Goal: Task Accomplishment & Management: Use online tool/utility

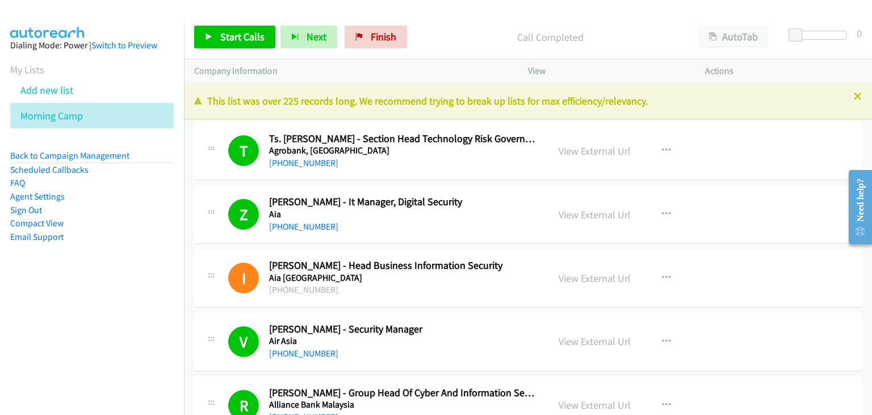
scroll to position [12247, 0]
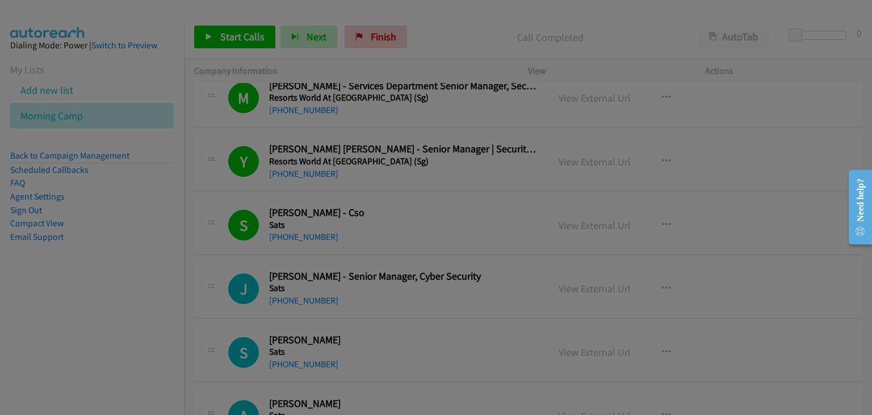
click at [0, 0] on form "No phone fields were returned for that Report or List View Please upload a csv …" at bounding box center [0, 0] width 0 height 0
click at [0, 0] on div at bounding box center [0, 0] width 0 height 0
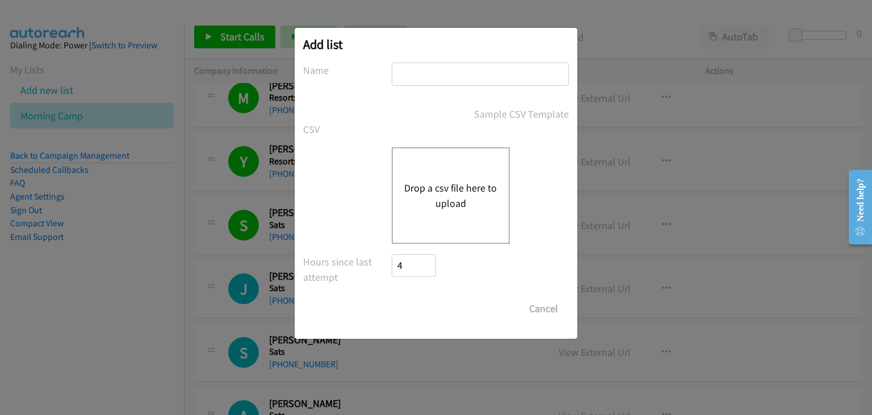
click at [426, 65] on input "text" at bounding box center [480, 73] width 177 height 23
type input "Afternoon camp"
click at [444, 191] on button "Drop a csv file here to upload" at bounding box center [450, 195] width 93 height 31
click at [453, 191] on button "Drop a csv file here to upload" at bounding box center [450, 195] width 93 height 31
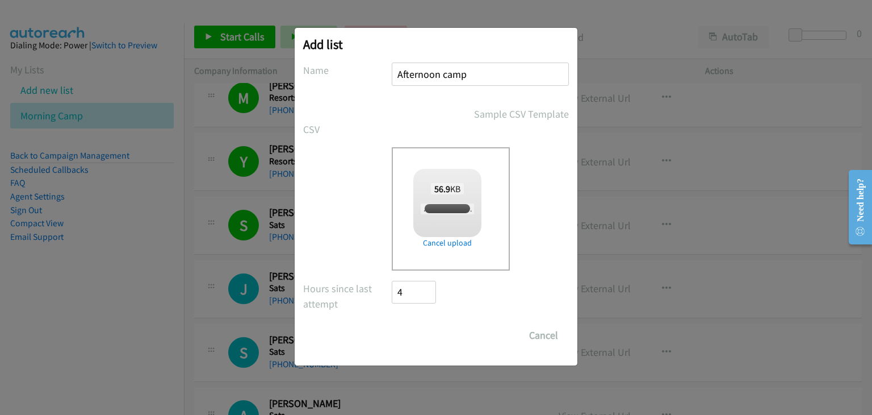
checkbox input "true"
click at [414, 331] on input "Save List" at bounding box center [422, 335] width 60 height 23
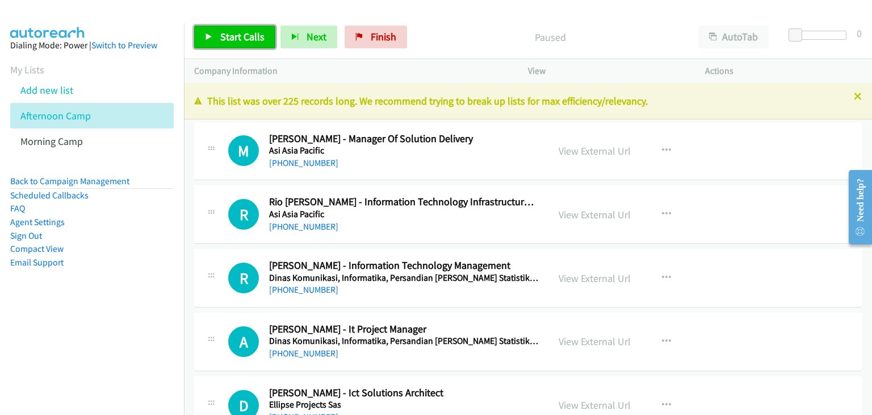
click at [226, 34] on span "Start Calls" at bounding box center [242, 36] width 44 height 13
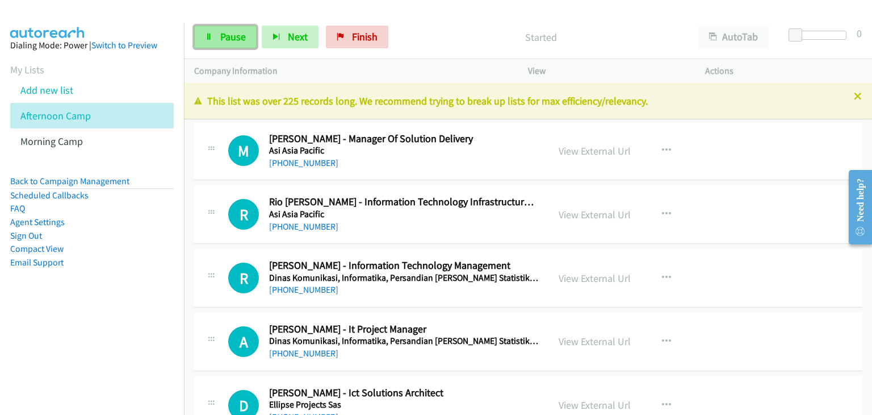
click at [216, 30] on link "Pause" at bounding box center [225, 37] width 62 height 23
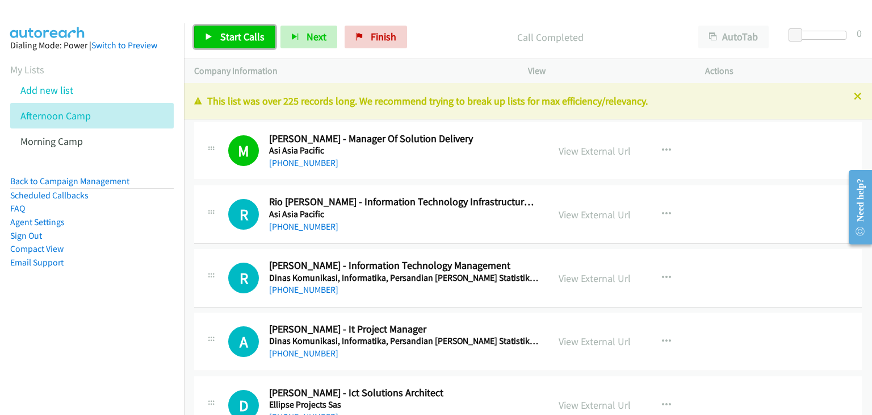
click at [233, 35] on span "Start Calls" at bounding box center [242, 36] width 44 height 13
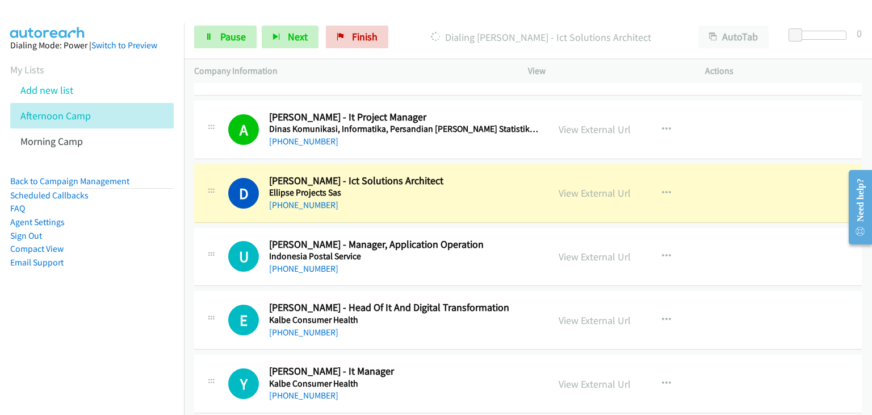
scroll to position [284, 0]
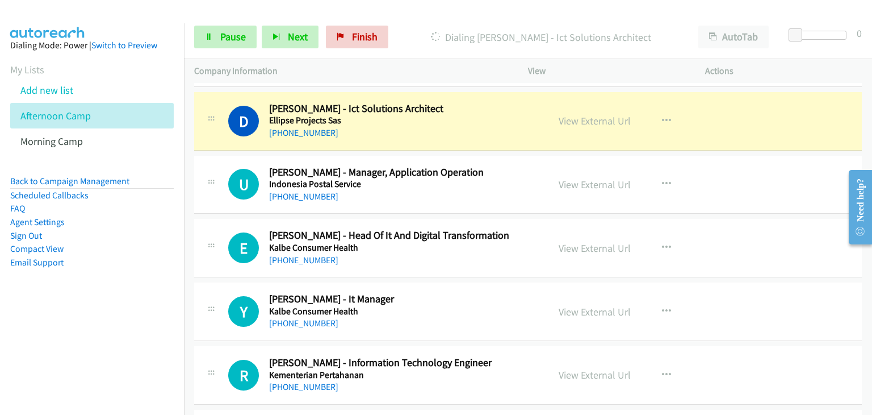
click at [204, 176] on div at bounding box center [211, 181] width 14 height 31
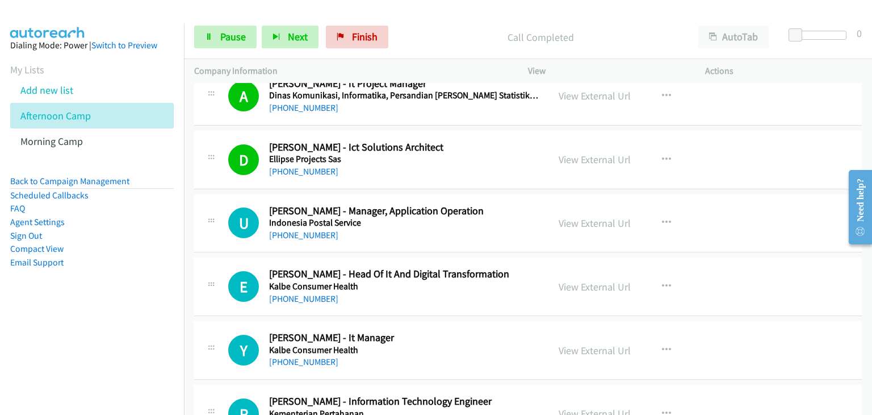
scroll to position [227, 0]
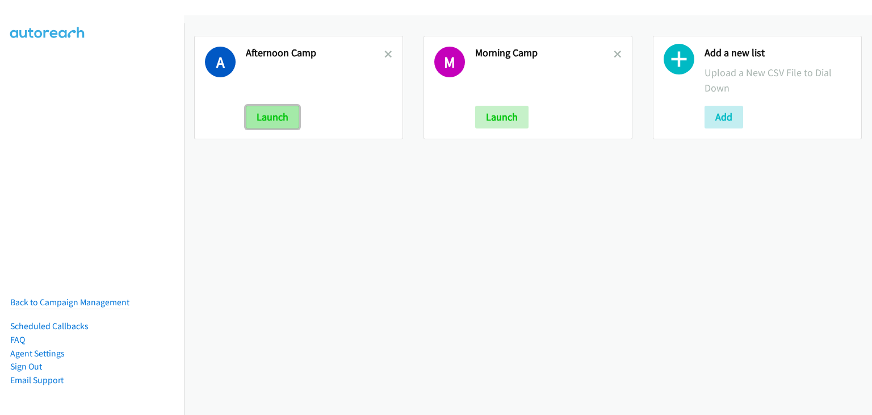
click at [260, 116] on button "Launch" at bounding box center [272, 117] width 53 height 23
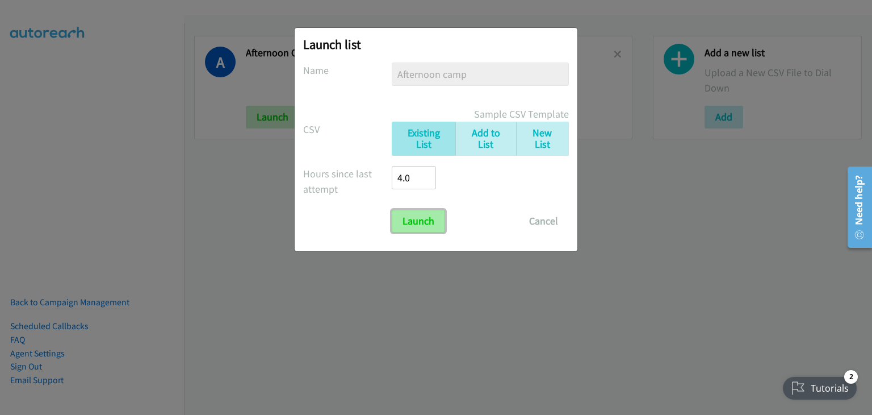
click at [427, 210] on input "Launch" at bounding box center [418, 221] width 53 height 23
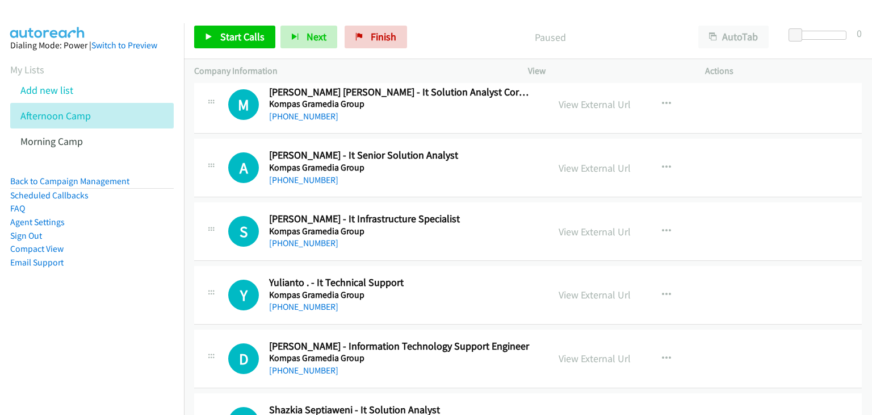
scroll to position [398, 0]
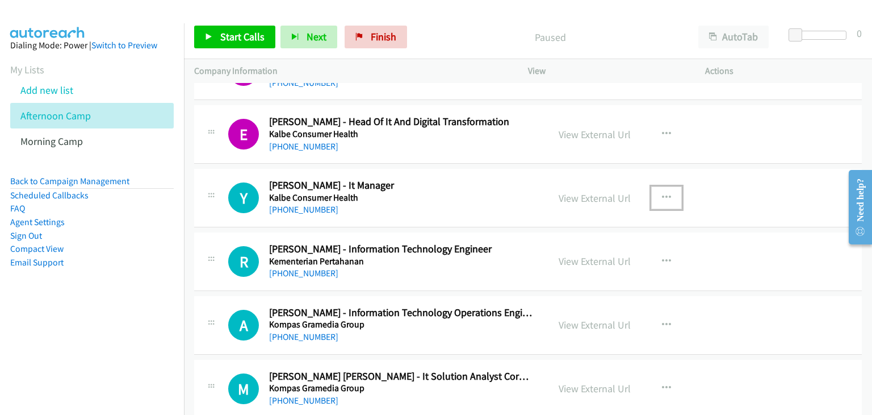
click at [666, 198] on icon "button" at bounding box center [666, 197] width 9 height 9
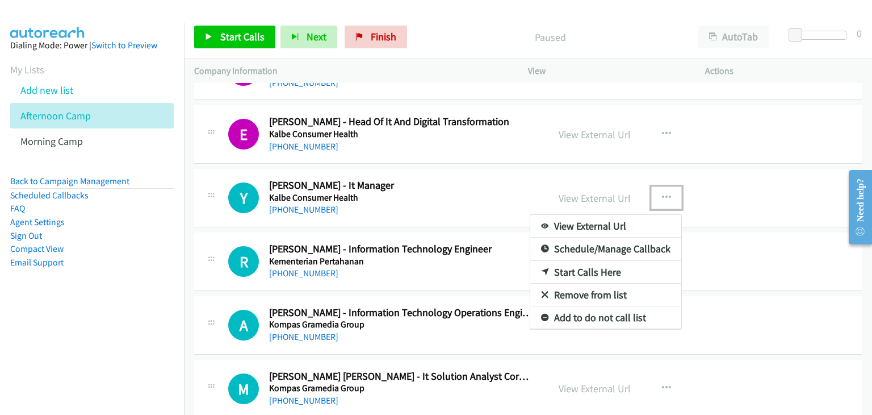
click at [598, 271] on link "Start Calls Here" at bounding box center [606, 272] width 151 height 23
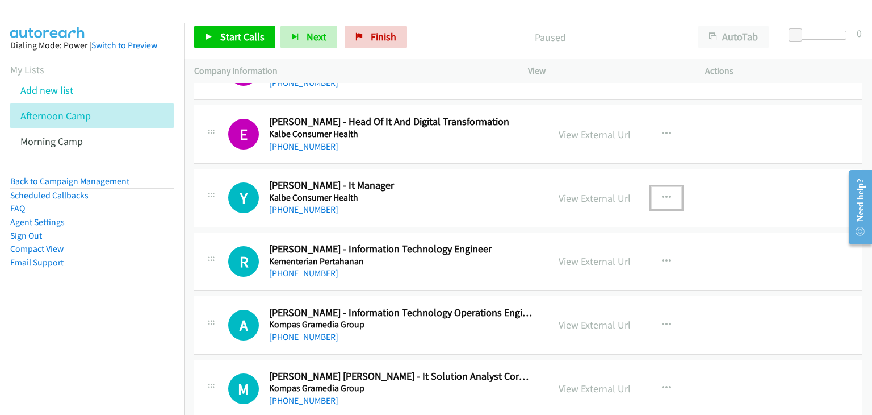
click at [653, 199] on button "button" at bounding box center [667, 197] width 31 height 23
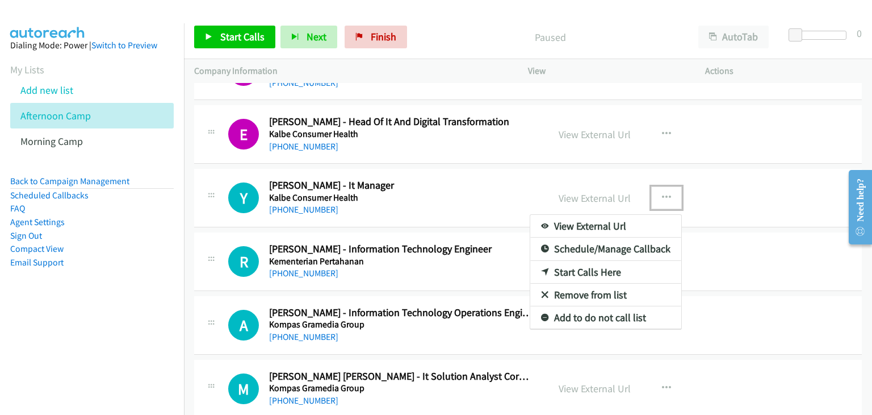
click at [595, 273] on link "Start Calls Here" at bounding box center [606, 272] width 151 height 23
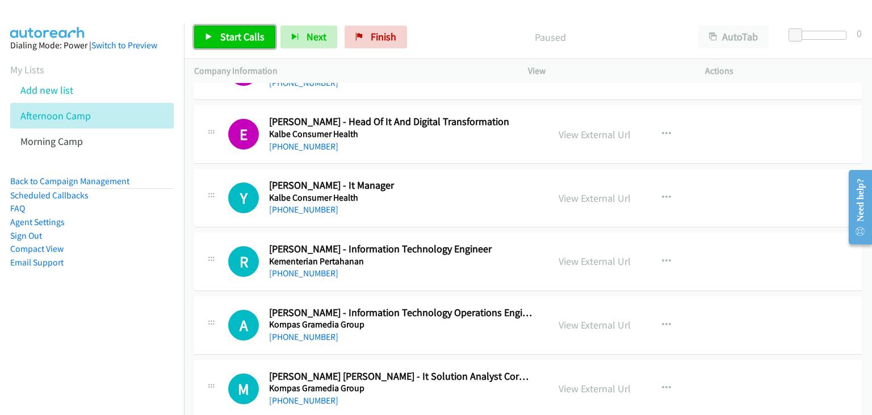
drag, startPoint x: 245, startPoint y: 31, endPoint x: 263, endPoint y: 47, distance: 24.2
click at [245, 31] on span "Start Calls" at bounding box center [242, 36] width 44 height 13
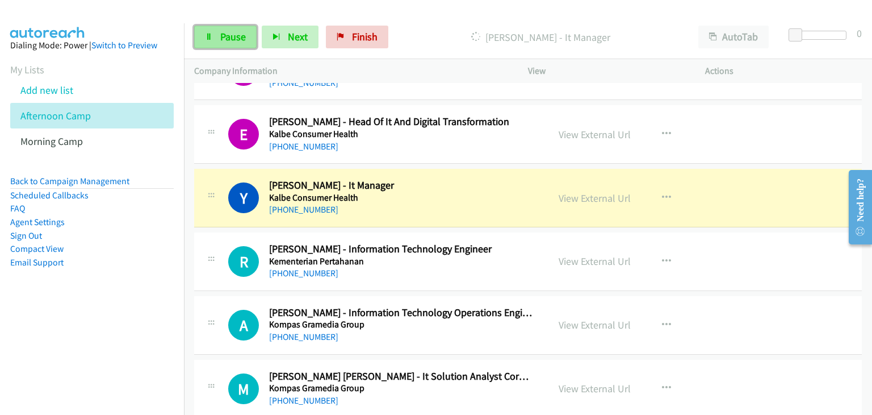
click at [216, 31] on link "Pause" at bounding box center [225, 37] width 62 height 23
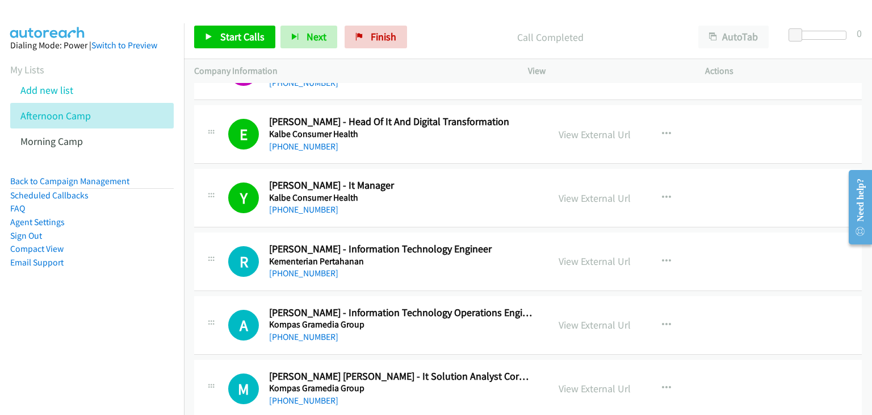
scroll to position [454, 0]
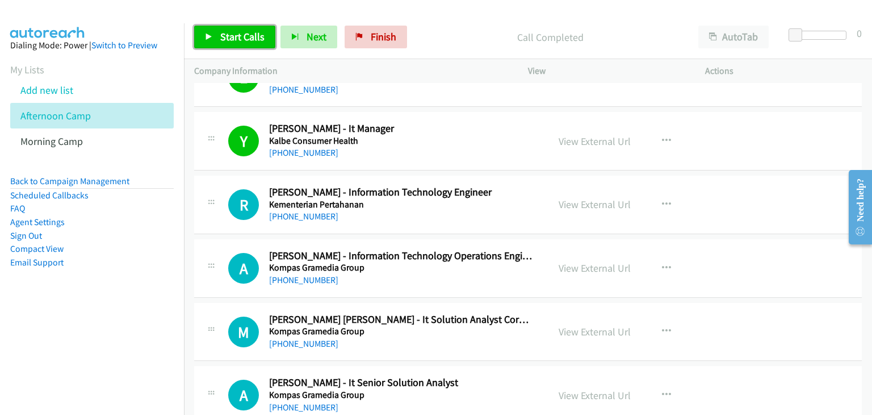
click at [270, 44] on link "Start Calls" at bounding box center [234, 37] width 81 height 23
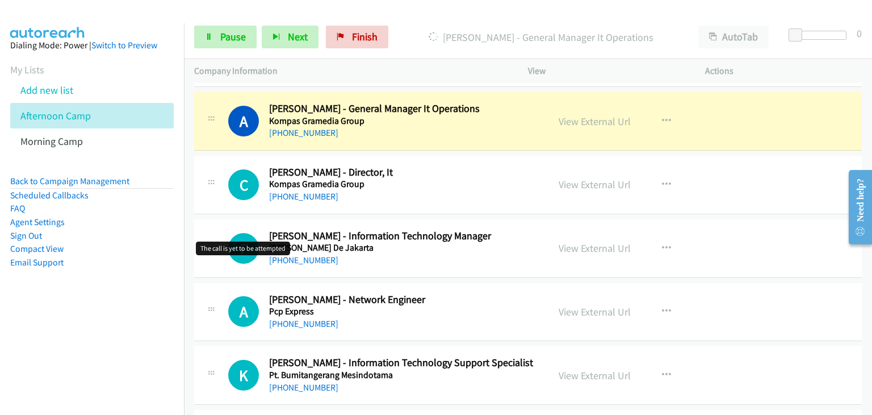
scroll to position [1193, 0]
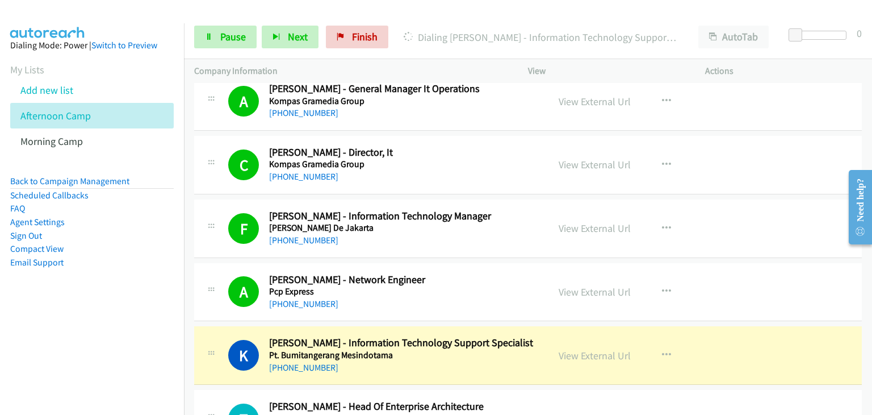
click at [219, 243] on div "F Callback Scheduled [PERSON_NAME] - Information Technology Manager [PERSON_NAM…" at bounding box center [371, 228] width 334 height 37
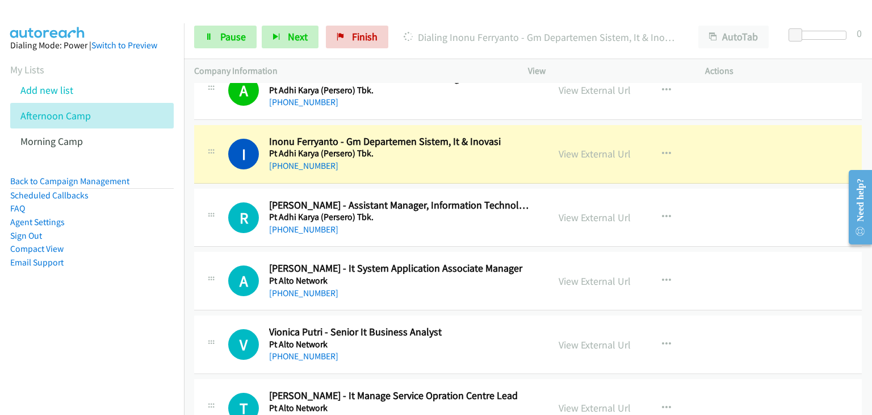
scroll to position [1590, 0]
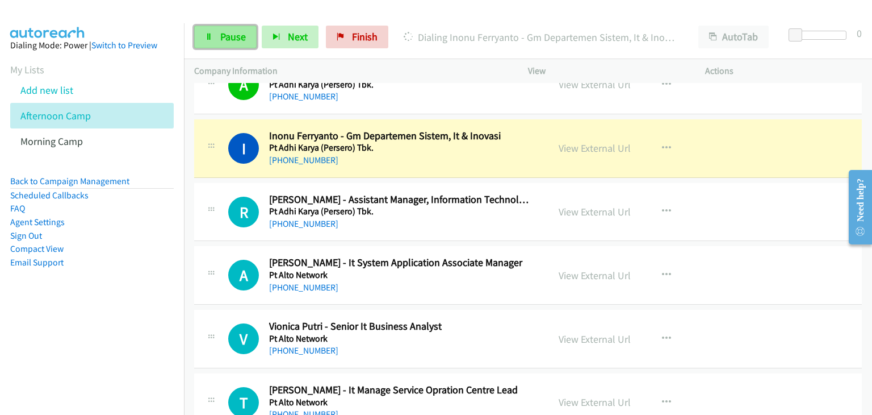
click at [209, 40] on icon at bounding box center [209, 38] width 8 height 8
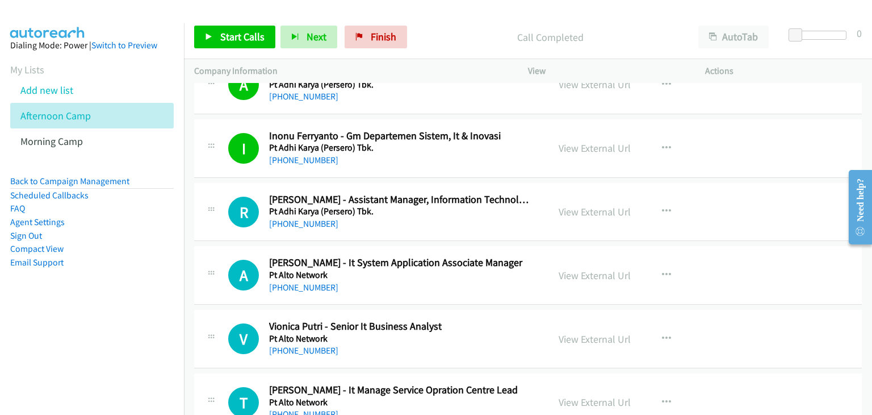
drag, startPoint x: 229, startPoint y: 22, endPoint x: 260, endPoint y: 34, distance: 32.6
click at [229, 22] on div "Start Calls Pause Next Finish Call Completed AutoTab AutoTab 0" at bounding box center [528, 37] width 688 height 44
click at [260, 41] on span "Start Calls" at bounding box center [242, 36] width 44 height 13
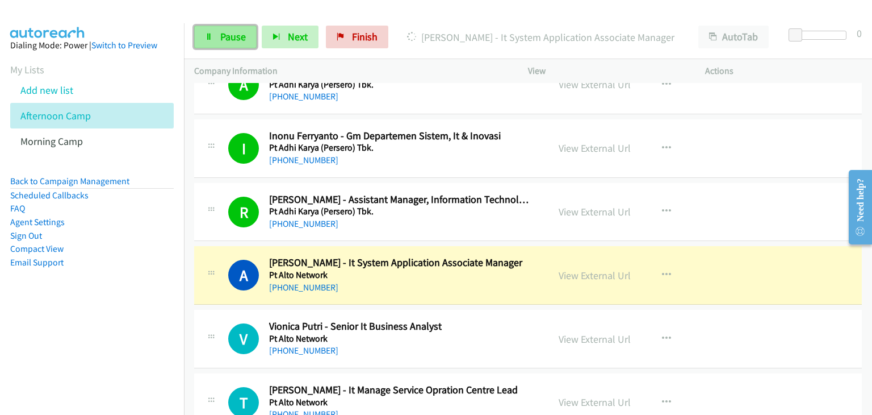
click at [223, 36] on span "Pause" at bounding box center [233, 36] width 26 height 13
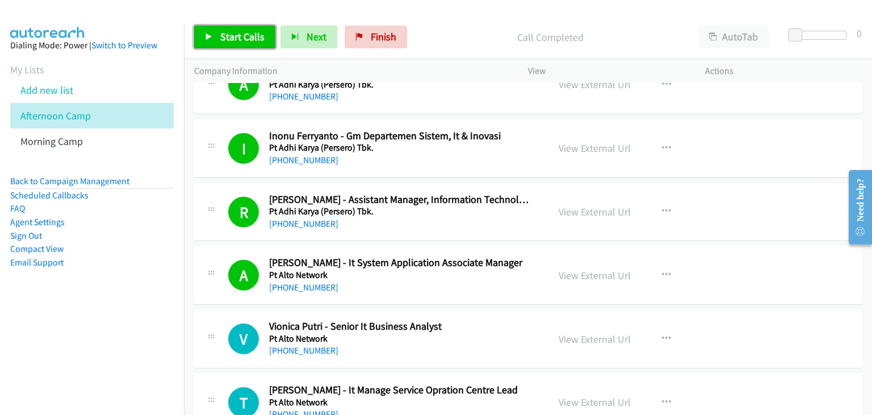
click at [227, 41] on span "Start Calls" at bounding box center [242, 36] width 44 height 13
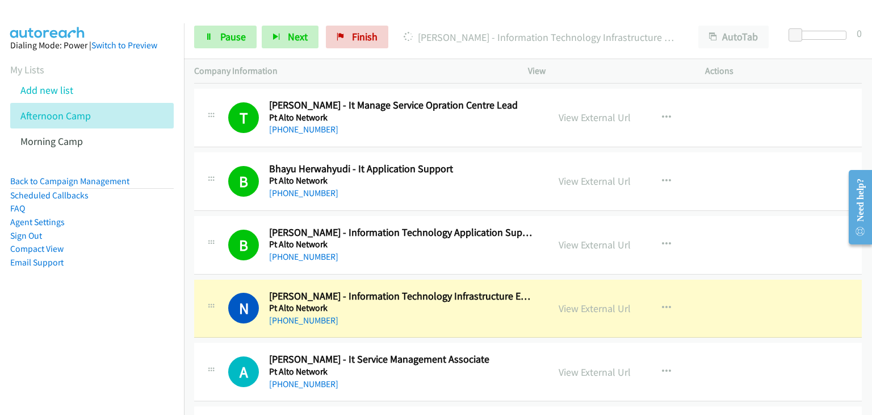
scroll to position [1988, 0]
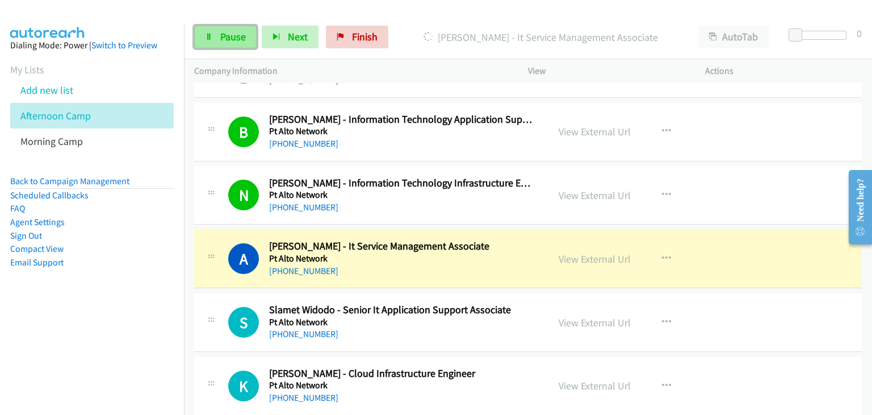
click at [222, 31] on span "Pause" at bounding box center [233, 36] width 26 height 13
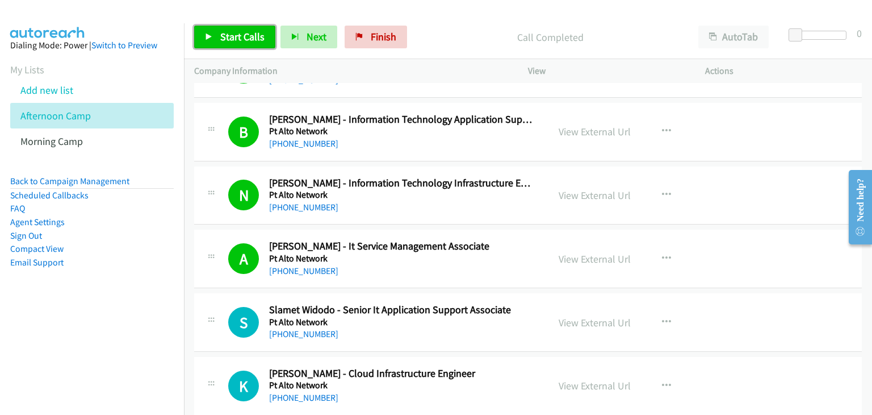
click at [226, 28] on link "Start Calls" at bounding box center [234, 37] width 81 height 23
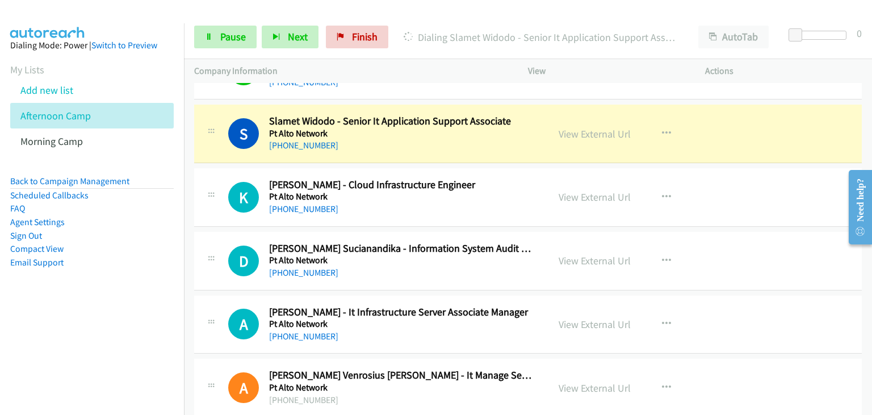
scroll to position [2159, 0]
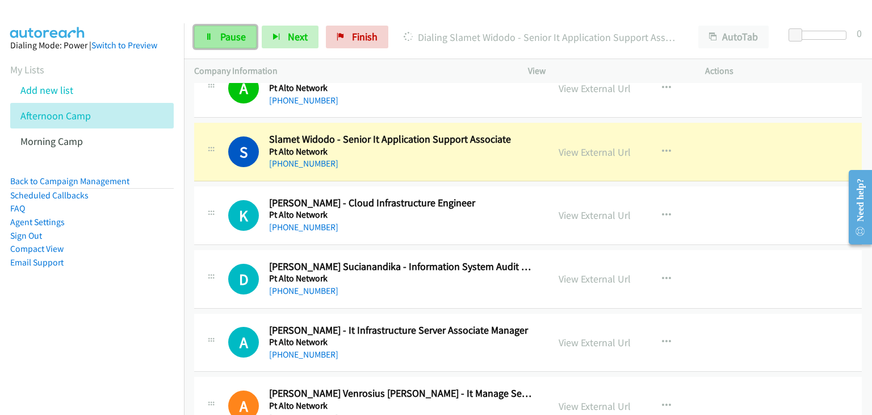
click at [232, 30] on span "Pause" at bounding box center [233, 36] width 26 height 13
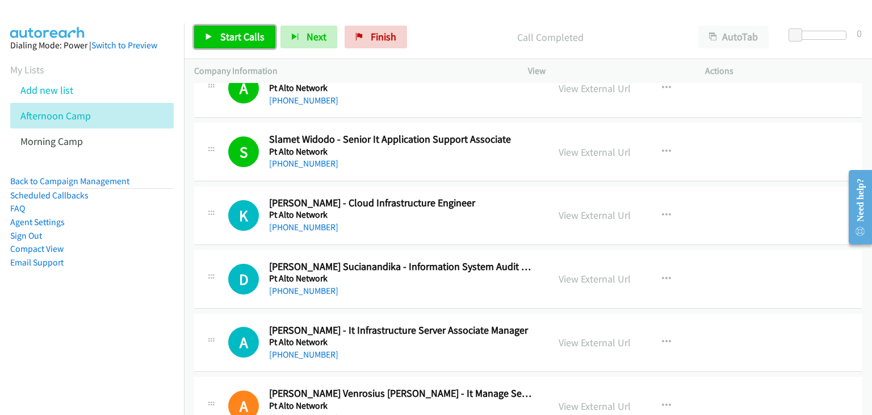
click at [236, 30] on span "Start Calls" at bounding box center [242, 36] width 44 height 13
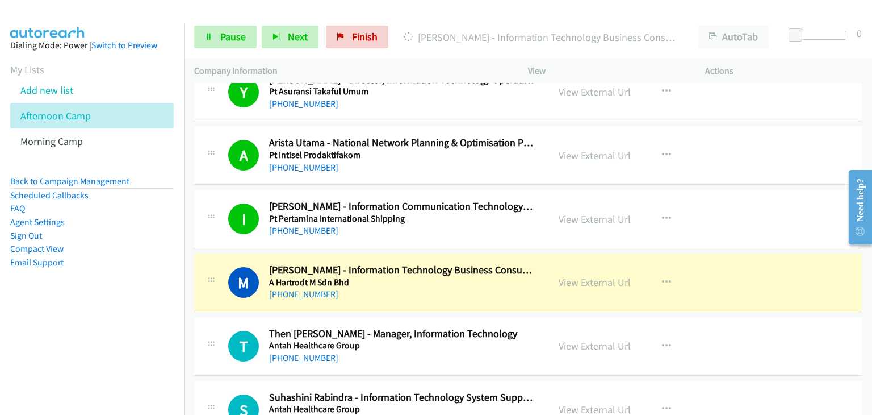
scroll to position [2840, 0]
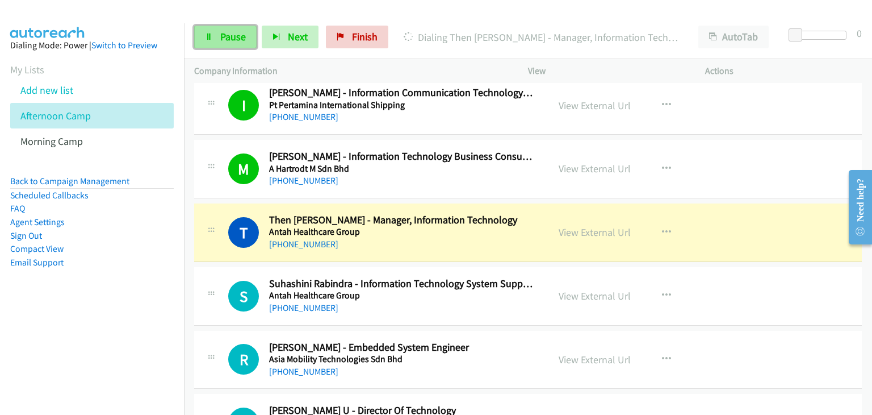
click at [232, 43] on span "Pause" at bounding box center [233, 36] width 26 height 13
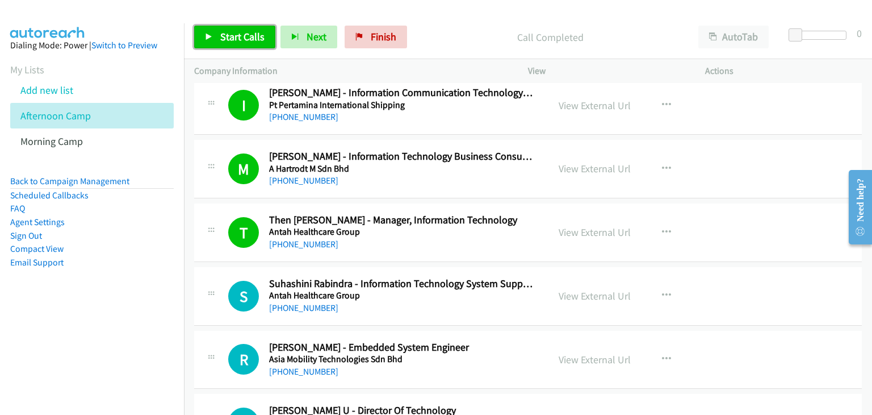
click at [226, 37] on span "Start Calls" at bounding box center [242, 36] width 44 height 13
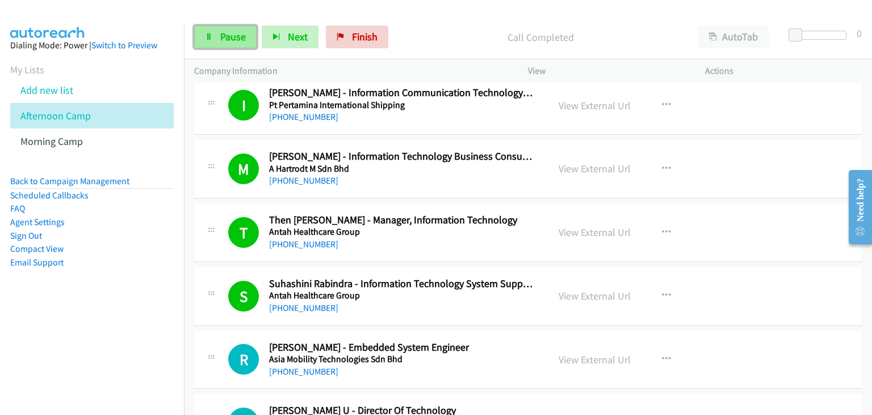
click at [229, 41] on span "Pause" at bounding box center [233, 36] width 26 height 13
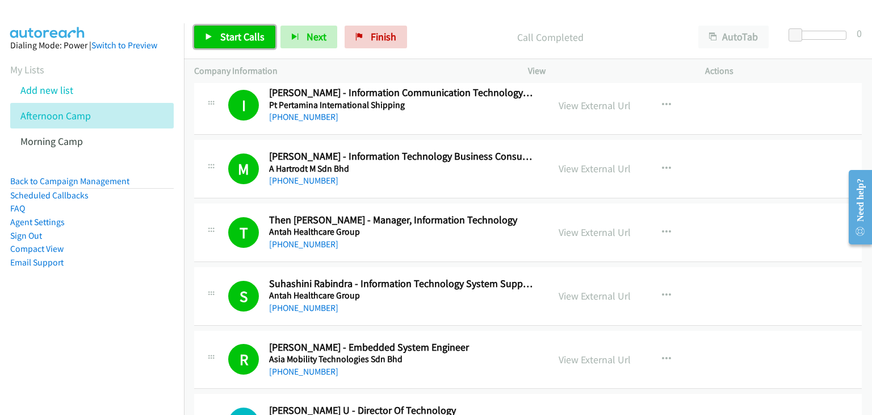
click at [234, 39] on span "Start Calls" at bounding box center [242, 36] width 44 height 13
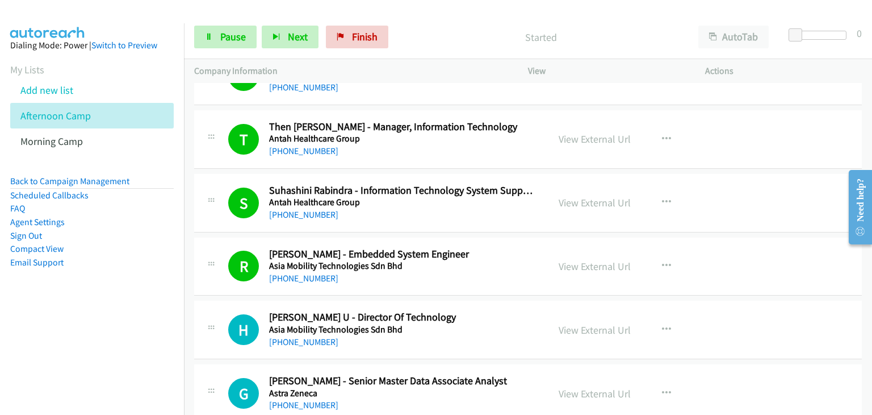
scroll to position [2954, 0]
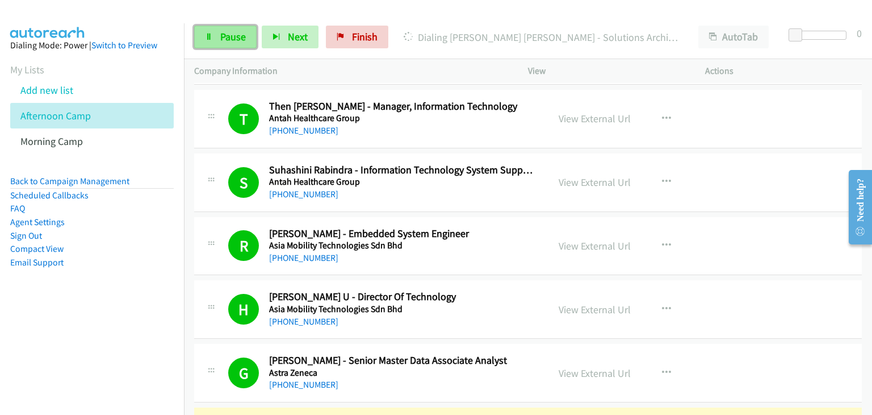
click at [232, 44] on link "Pause" at bounding box center [225, 37] width 62 height 23
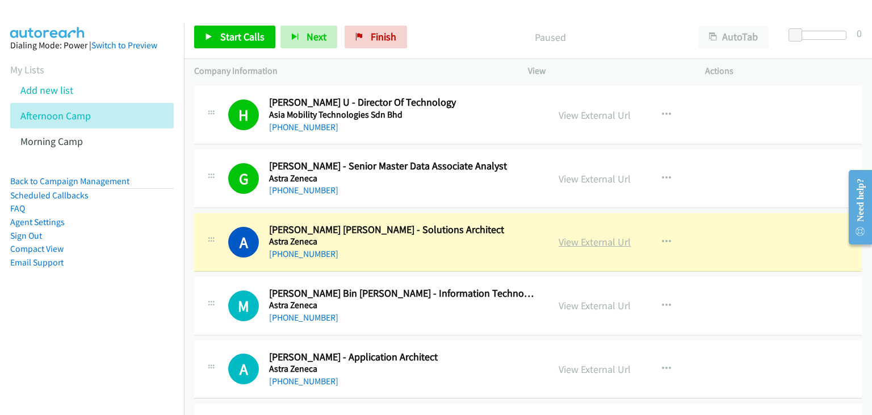
scroll to position [3238, 0]
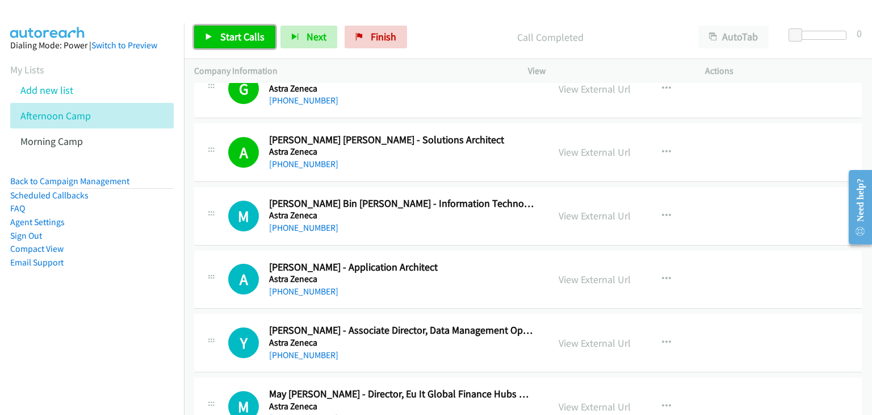
drag, startPoint x: 248, startPoint y: 45, endPoint x: 264, endPoint y: 51, distance: 16.9
click at [248, 45] on link "Start Calls" at bounding box center [234, 37] width 81 height 23
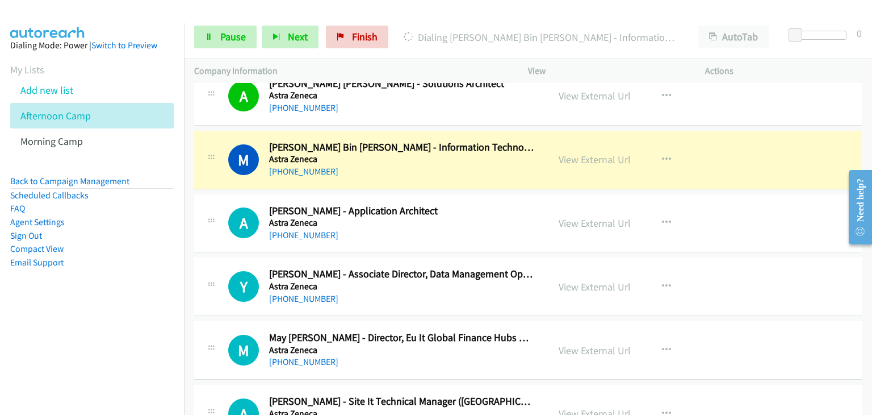
scroll to position [3295, 0]
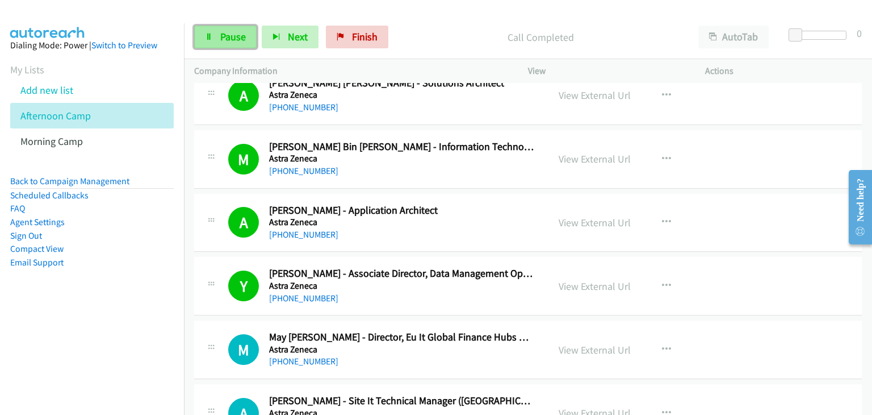
click at [199, 33] on link "Pause" at bounding box center [225, 37] width 62 height 23
click at [236, 39] on span "Pause" at bounding box center [233, 36] width 26 height 13
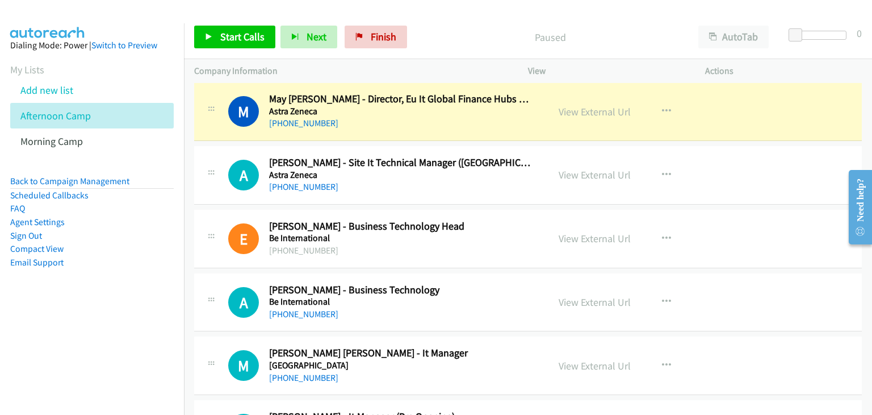
scroll to position [3465, 0]
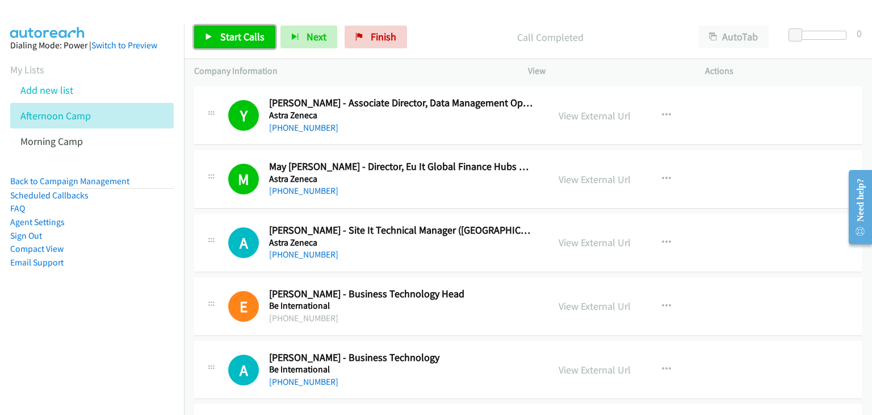
click at [246, 26] on link "Start Calls" at bounding box center [234, 37] width 81 height 23
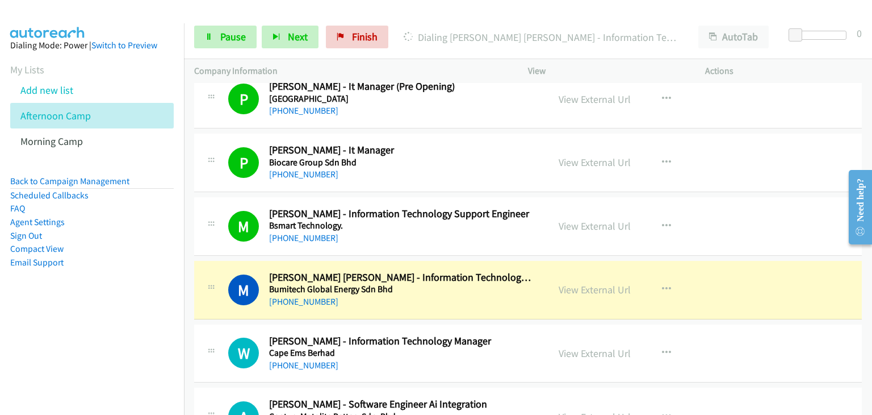
scroll to position [4033, 0]
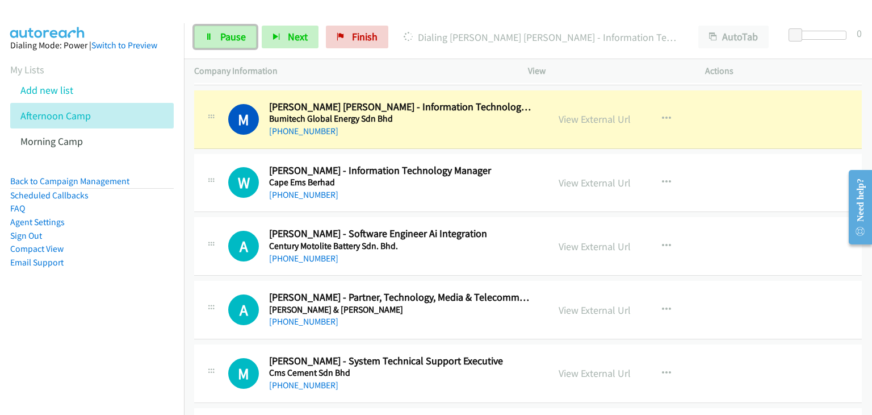
drag, startPoint x: 235, startPoint y: 32, endPoint x: 396, endPoint y: 287, distance: 301.0
click at [236, 34] on span "Pause" at bounding box center [233, 36] width 26 height 13
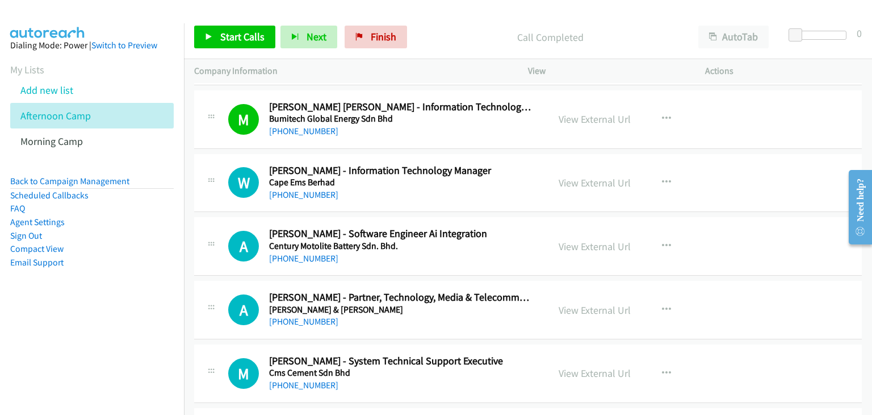
click at [220, 50] on div "Start Calls Pause Next Finish Call Completed AutoTab AutoTab 0" at bounding box center [528, 37] width 688 height 44
click at [232, 41] on span "Start Calls" at bounding box center [242, 36] width 44 height 13
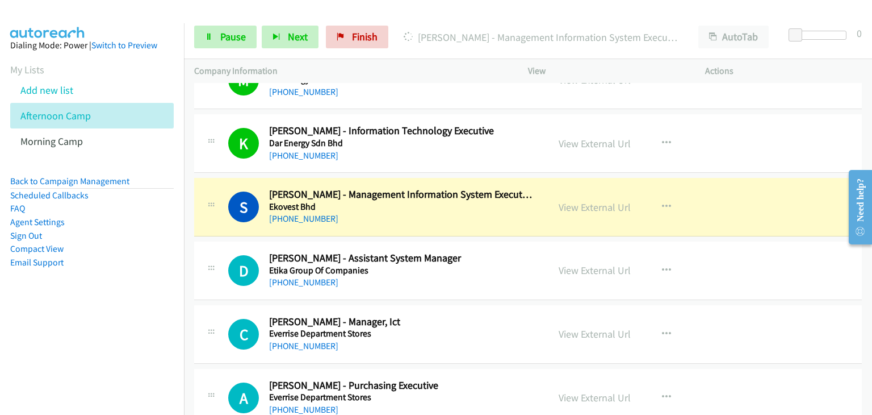
scroll to position [4771, 0]
drag, startPoint x: 209, startPoint y: 160, endPoint x: 204, endPoint y: 168, distance: 9.7
click at [209, 160] on div "K Callback Scheduled [PERSON_NAME] - Information Technology Executive Dar Energ…" at bounding box center [528, 143] width 668 height 59
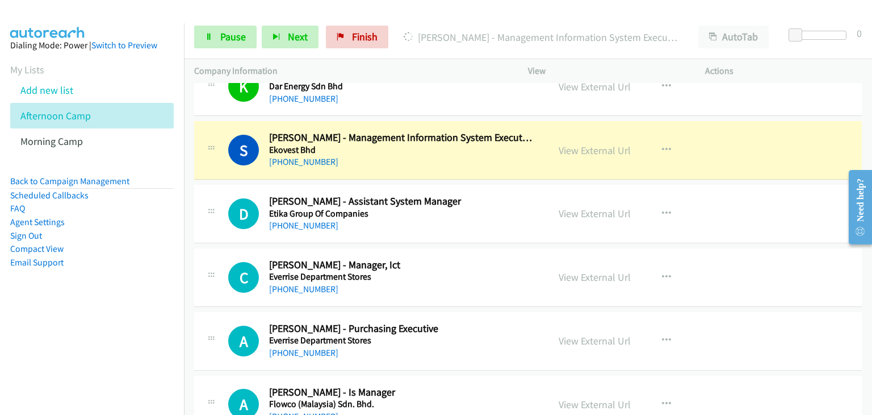
scroll to position [4828, 0]
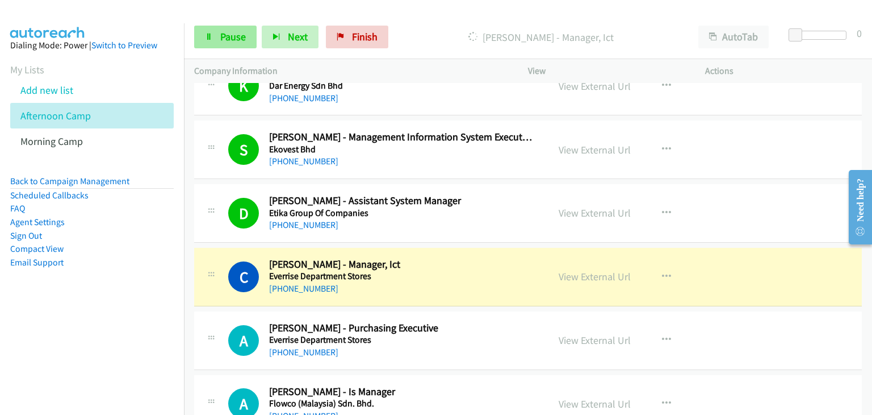
drag, startPoint x: 193, startPoint y: 45, endPoint x: 199, endPoint y: 44, distance: 6.5
click at [193, 45] on div "Start Calls Pause Next Finish [PERSON_NAME] - Manager, Ict AutoTab AutoTab 0" at bounding box center [528, 37] width 688 height 44
click at [210, 39] on icon at bounding box center [209, 38] width 8 height 8
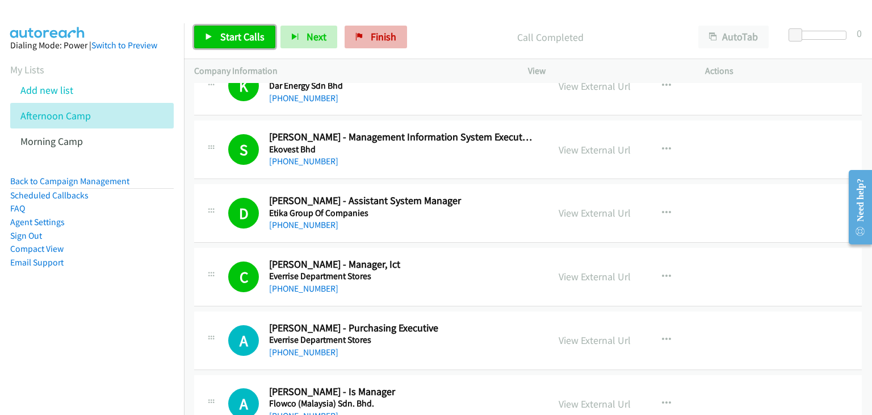
drag, startPoint x: 242, startPoint y: 40, endPoint x: 382, endPoint y: 35, distance: 139.8
click at [243, 40] on span "Start Calls" at bounding box center [242, 36] width 44 height 13
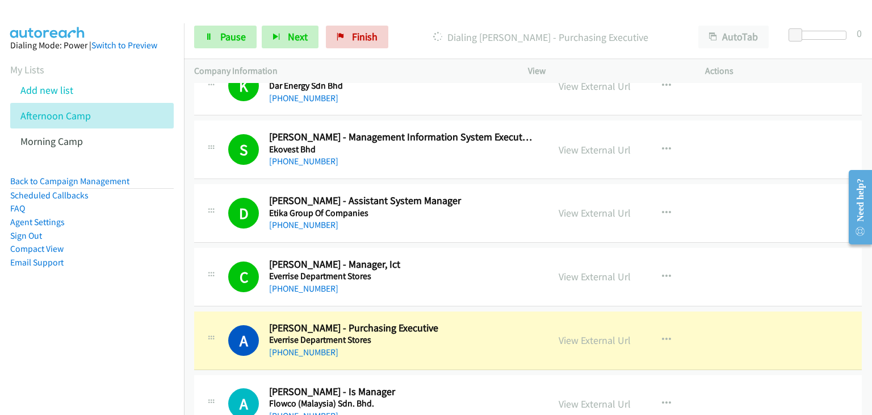
scroll to position [4942, 0]
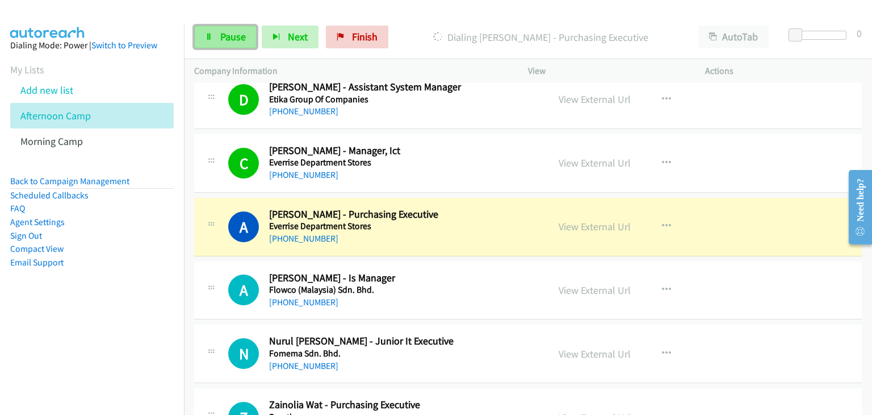
click at [220, 39] on span "Pause" at bounding box center [233, 36] width 26 height 13
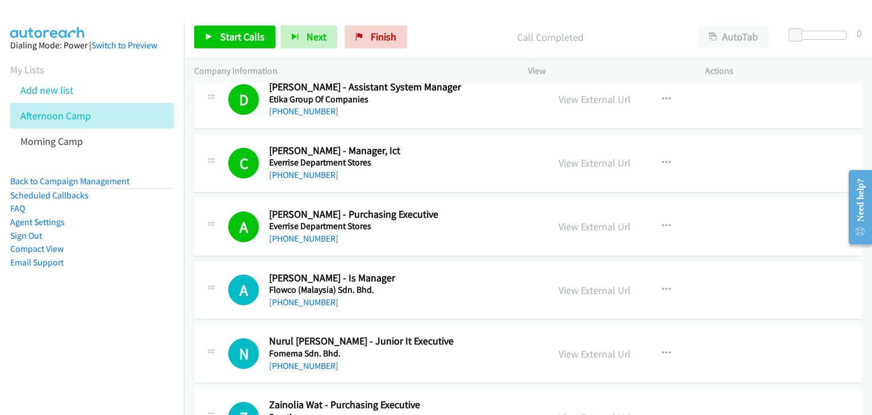
click at [231, 50] on div "Start Calls Pause Next Finish Call Completed AutoTab AutoTab 0" at bounding box center [528, 37] width 688 height 44
click at [242, 44] on link "Start Calls" at bounding box center [234, 37] width 81 height 23
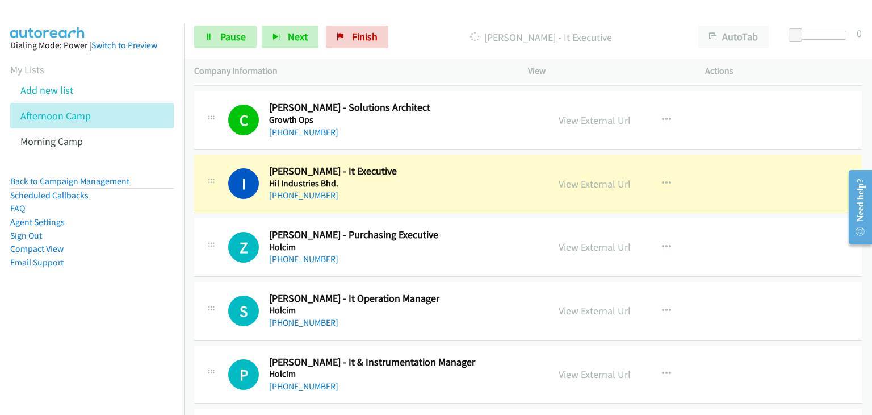
scroll to position [5510, 0]
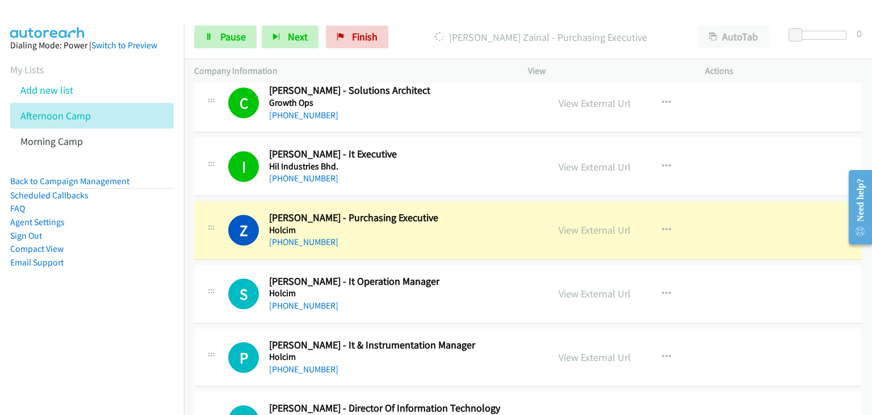
drag, startPoint x: 228, startPoint y: 266, endPoint x: 351, endPoint y: 251, distance: 124.1
drag, startPoint x: 218, startPoint y: 28, endPoint x: 256, endPoint y: 39, distance: 39.0
click at [218, 28] on link "Pause" at bounding box center [225, 37] width 62 height 23
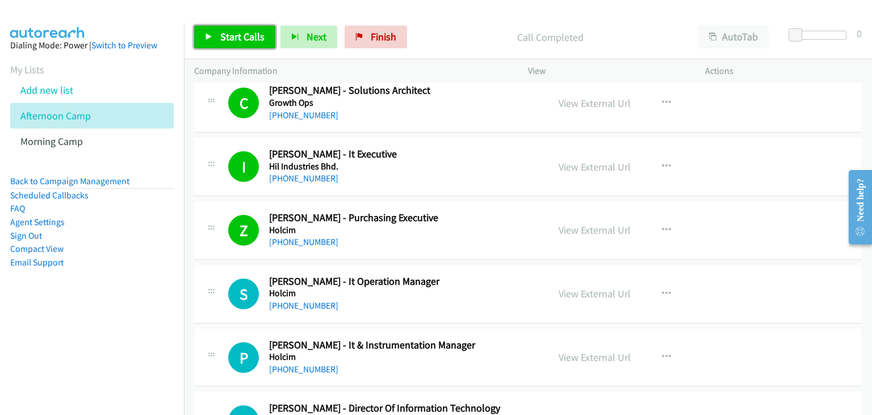
click at [217, 41] on link "Start Calls" at bounding box center [234, 37] width 81 height 23
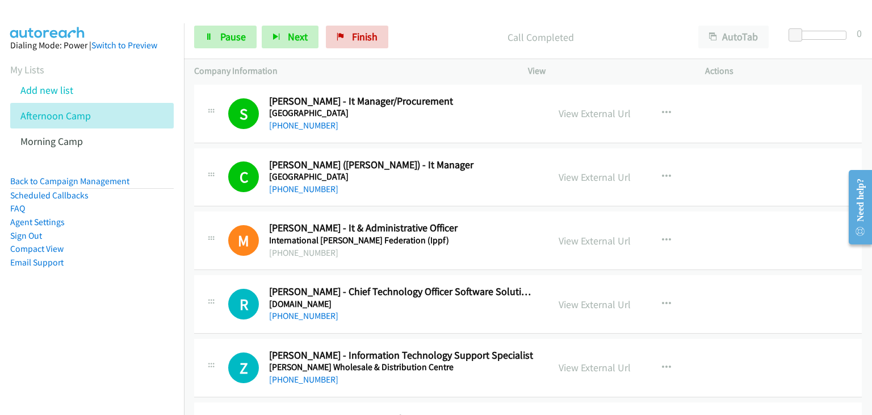
scroll to position [6078, 0]
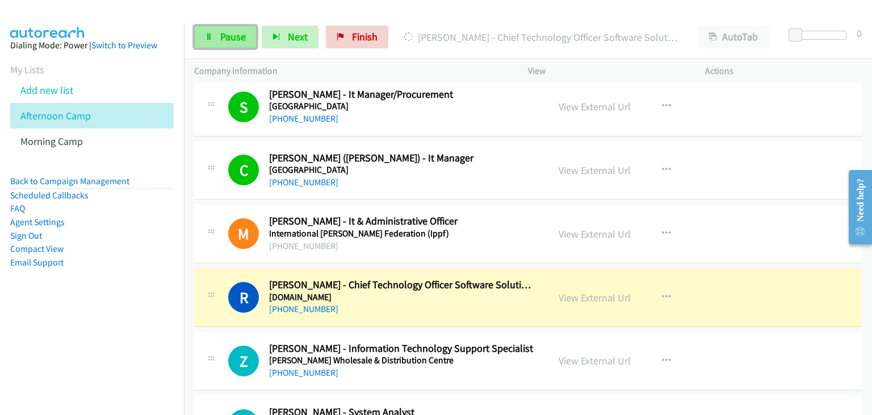
click at [229, 43] on span "Pause" at bounding box center [233, 36] width 26 height 13
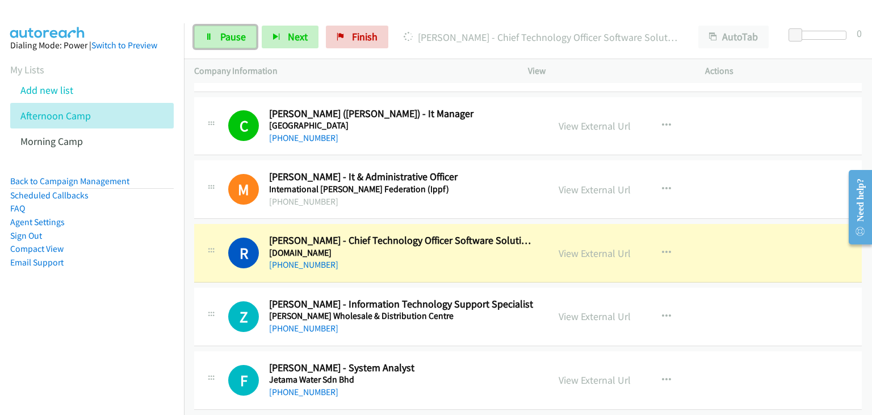
scroll to position [6135, 0]
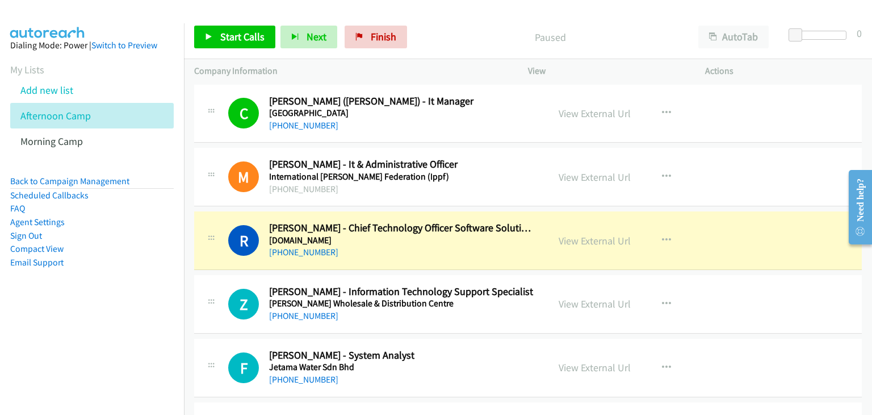
drag, startPoint x: 215, startPoint y: 163, endPoint x: 459, endPoint y: 256, distance: 260.9
click at [211, 222] on div at bounding box center [211, 237] width 14 height 31
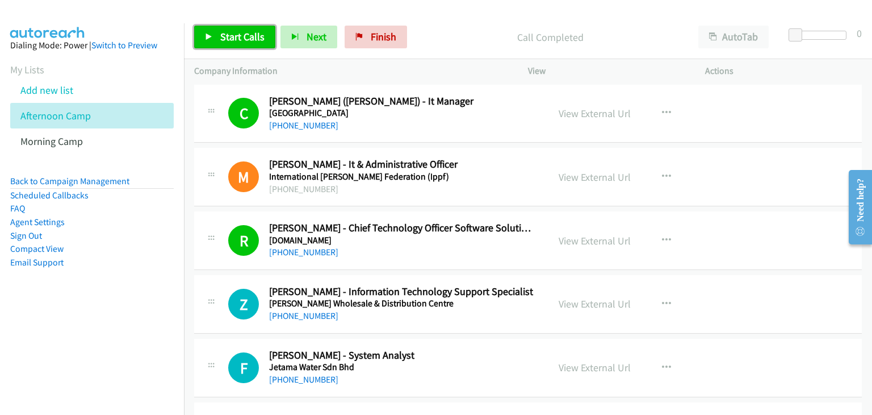
click at [227, 41] on span "Start Calls" at bounding box center [242, 36] width 44 height 13
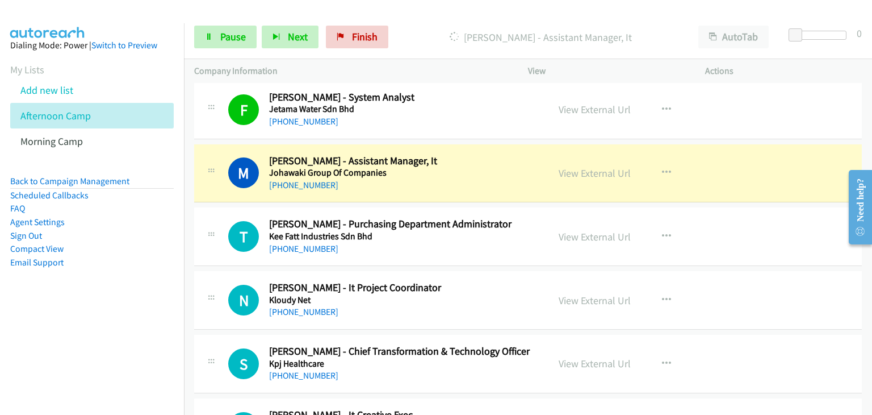
scroll to position [6419, 0]
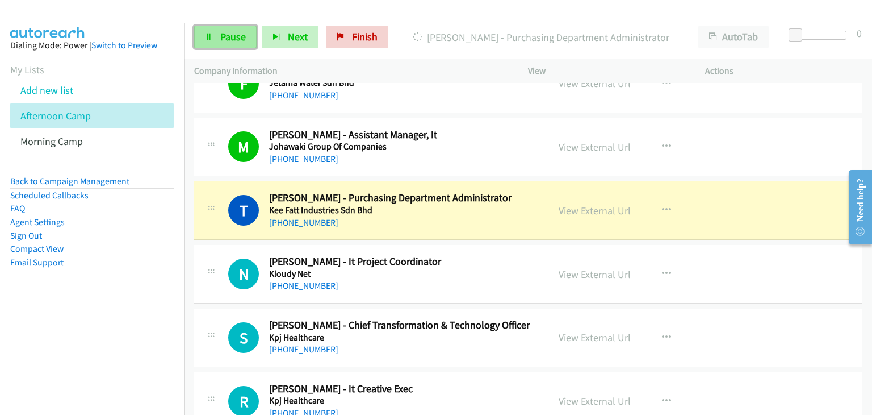
click at [206, 39] on icon at bounding box center [209, 38] width 8 height 8
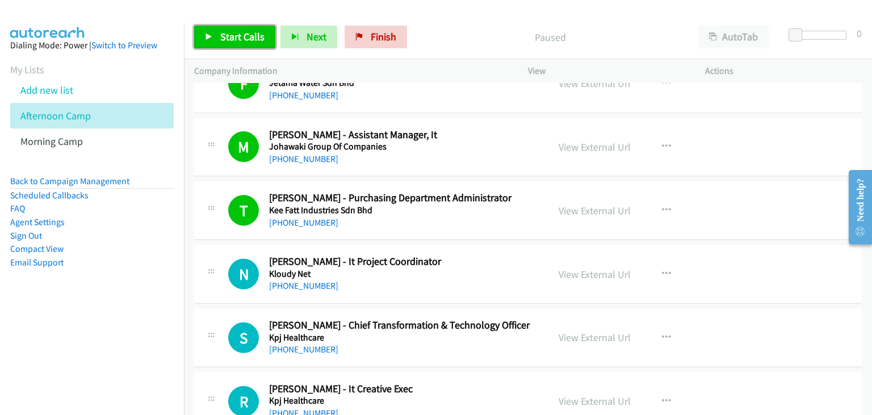
click at [238, 37] on span "Start Calls" at bounding box center [242, 36] width 44 height 13
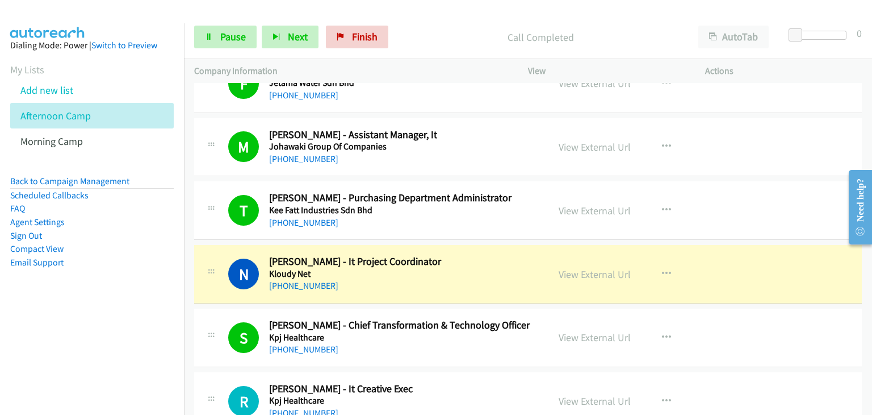
scroll to position [6476, 0]
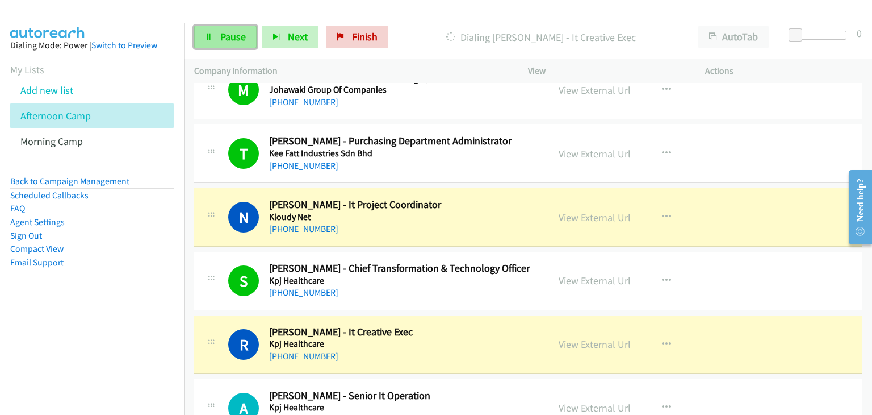
drag, startPoint x: 219, startPoint y: 37, endPoint x: 227, endPoint y: 40, distance: 7.9
click at [220, 37] on span "Pause" at bounding box center [233, 36] width 26 height 13
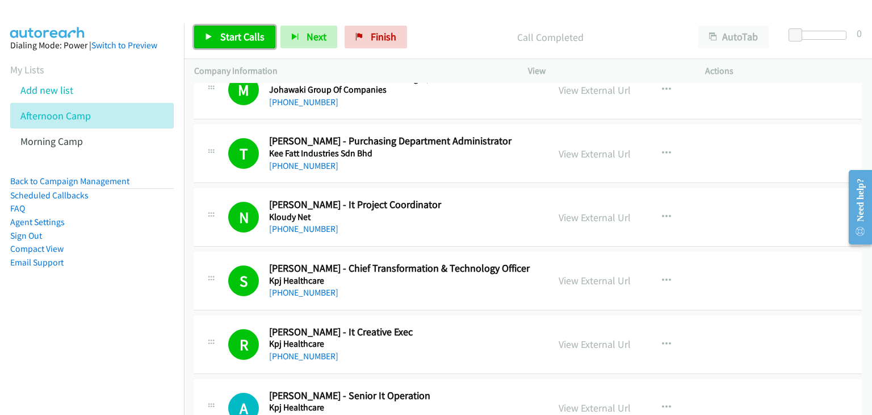
drag, startPoint x: 215, startPoint y: 39, endPoint x: 236, endPoint y: 47, distance: 23.0
click at [215, 39] on link "Start Calls" at bounding box center [234, 37] width 81 height 23
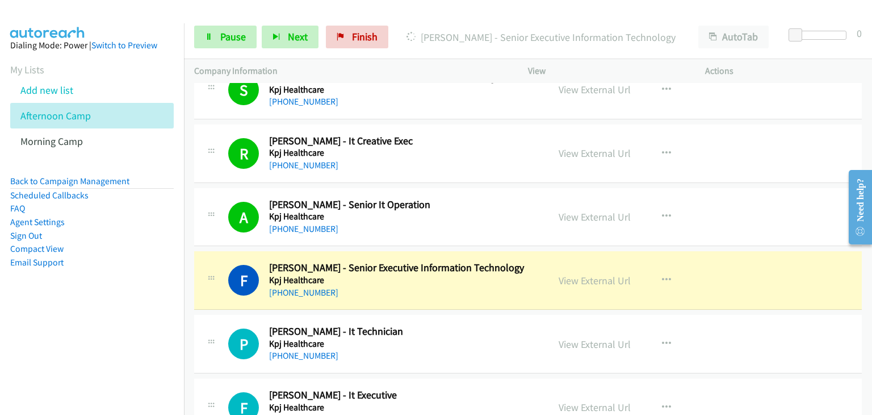
scroll to position [6703, 0]
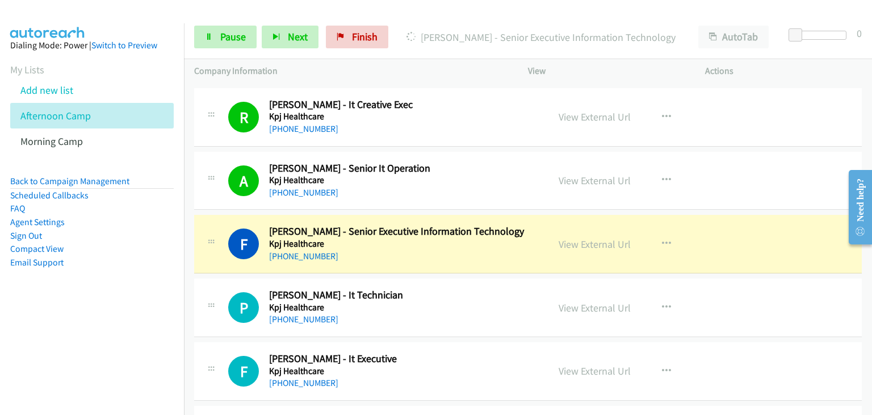
drag, startPoint x: 231, startPoint y: 208, endPoint x: 258, endPoint y: 213, distance: 28.2
click at [231, 215] on div "F Callback Scheduled [PERSON_NAME] - Senior Executive Information Technology Kp…" at bounding box center [528, 244] width 668 height 59
click at [218, 43] on link "Pause" at bounding box center [225, 37] width 62 height 23
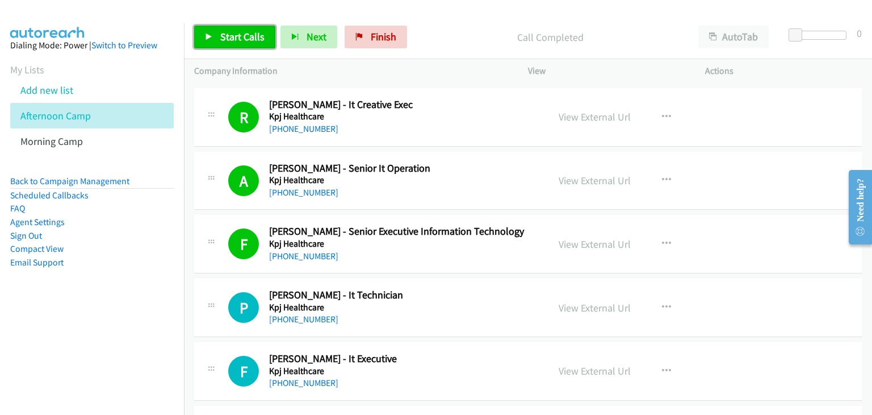
click at [243, 30] on span "Start Calls" at bounding box center [242, 36] width 44 height 13
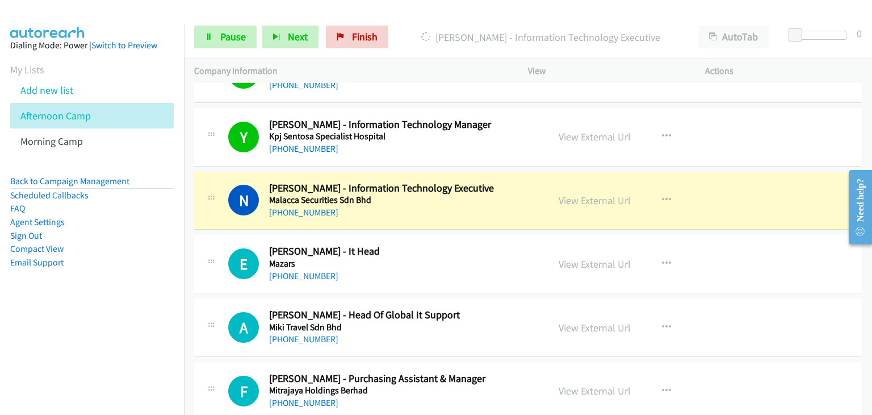
scroll to position [7100, 0]
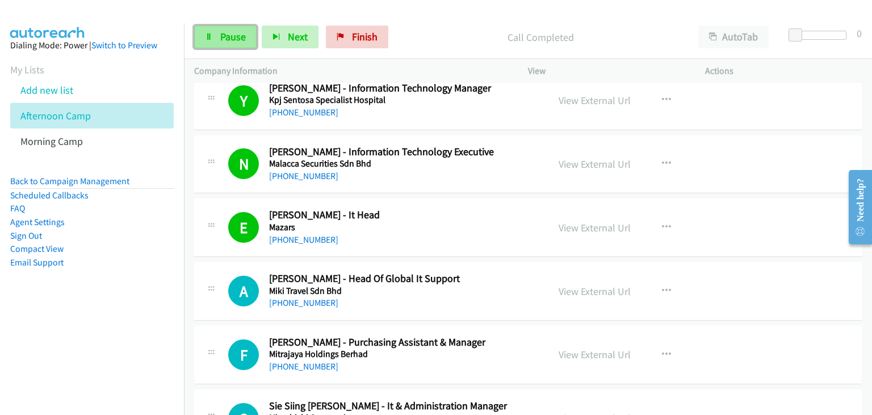
click at [215, 39] on link "Pause" at bounding box center [225, 37] width 62 height 23
click at [227, 39] on span "Pause" at bounding box center [233, 36] width 26 height 13
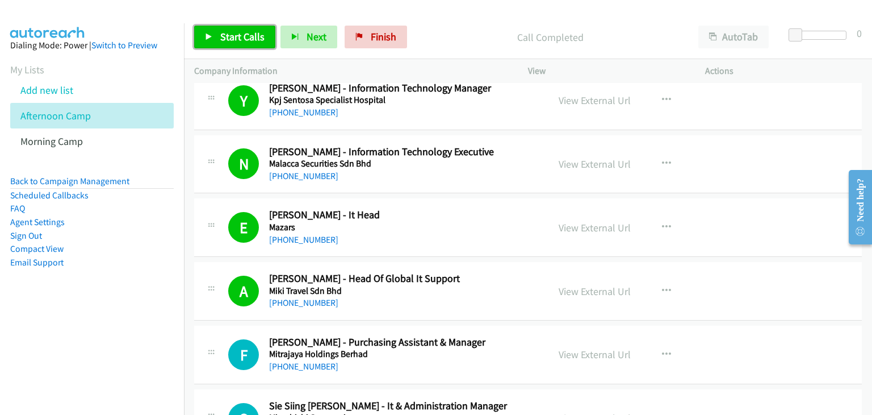
click at [254, 38] on span "Start Calls" at bounding box center [242, 36] width 44 height 13
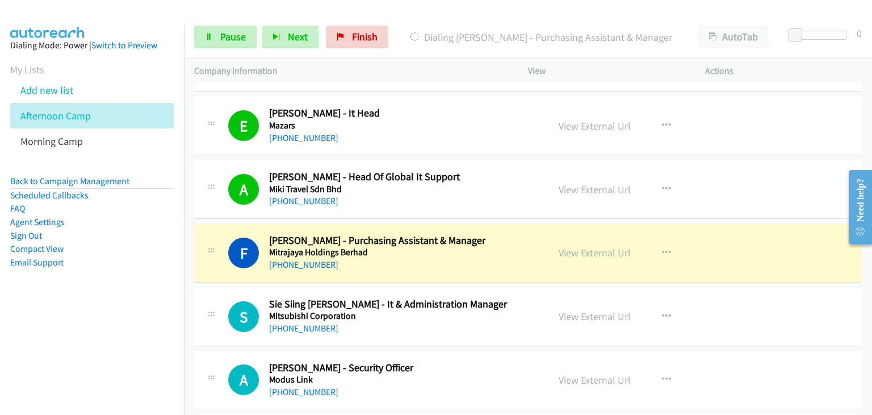
scroll to position [7214, 0]
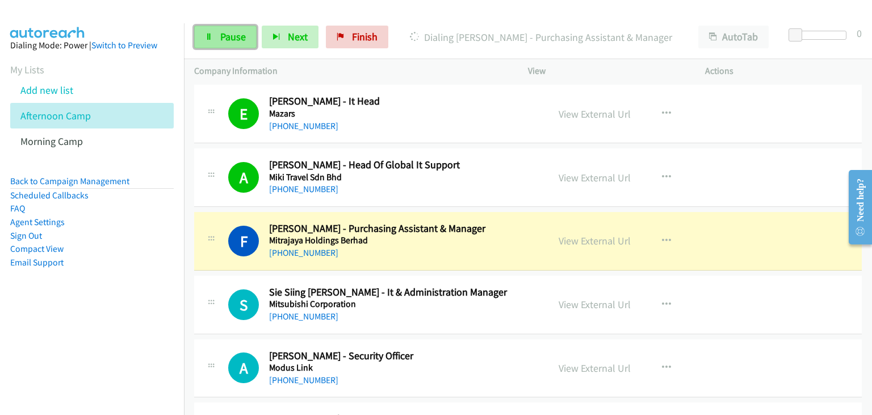
click at [228, 35] on span "Pause" at bounding box center [233, 36] width 26 height 13
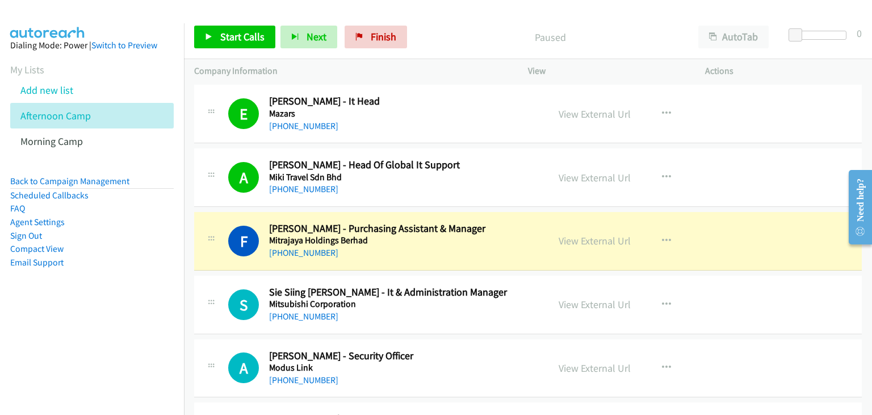
drag, startPoint x: 601, startPoint y: 223, endPoint x: 627, endPoint y: 237, distance: 29.7
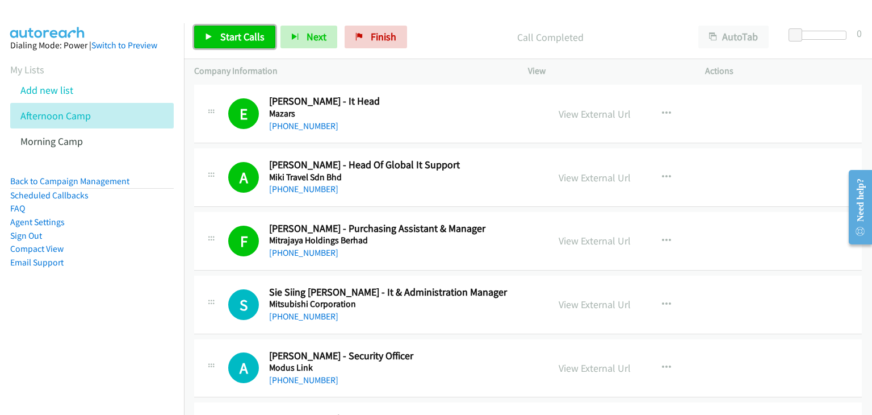
click at [236, 47] on link "Start Calls" at bounding box center [234, 37] width 81 height 23
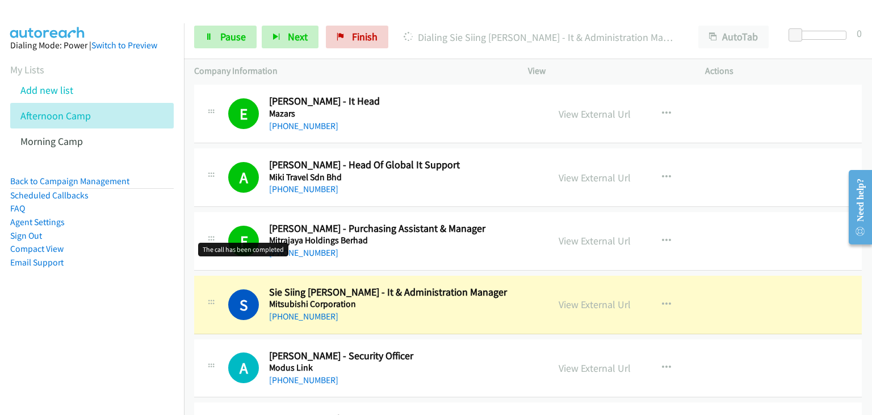
click at [239, 230] on h1 "F" at bounding box center [243, 241] width 31 height 31
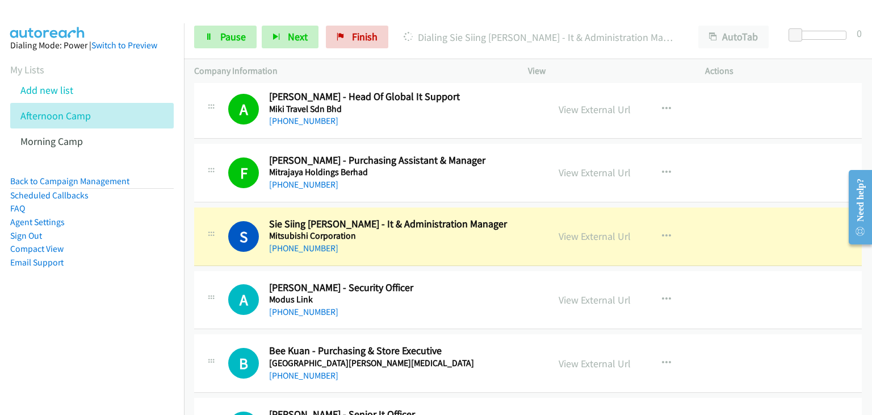
scroll to position [7328, 0]
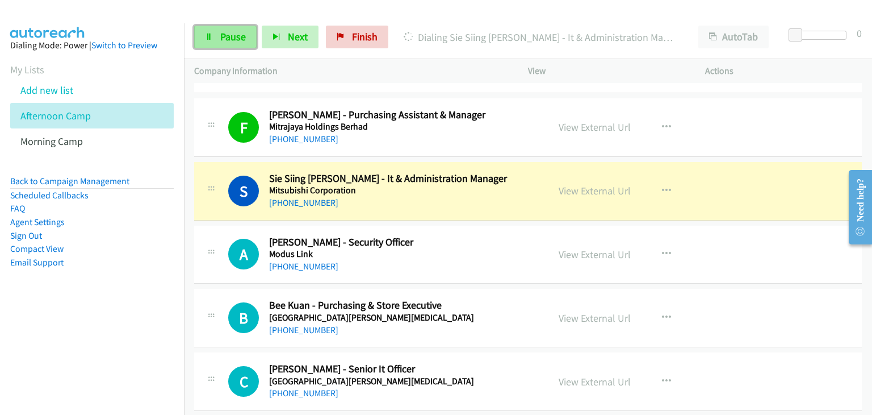
click at [204, 34] on link "Pause" at bounding box center [225, 37] width 62 height 23
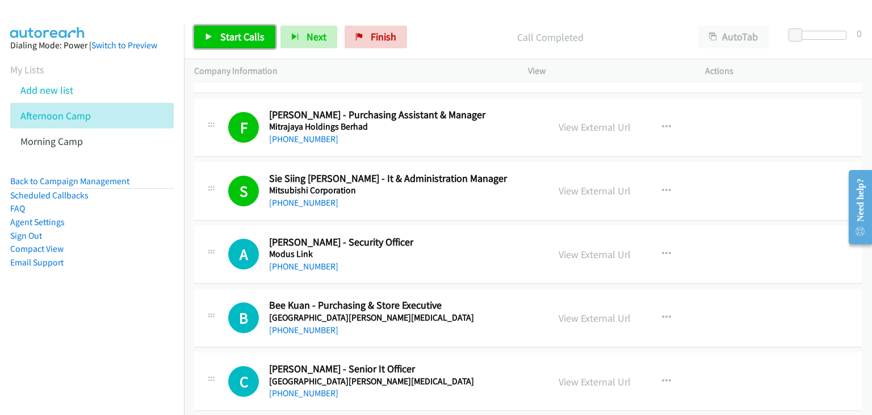
drag, startPoint x: 240, startPoint y: 29, endPoint x: 257, endPoint y: 59, distance: 34.6
click at [239, 30] on link "Start Calls" at bounding box center [234, 37] width 81 height 23
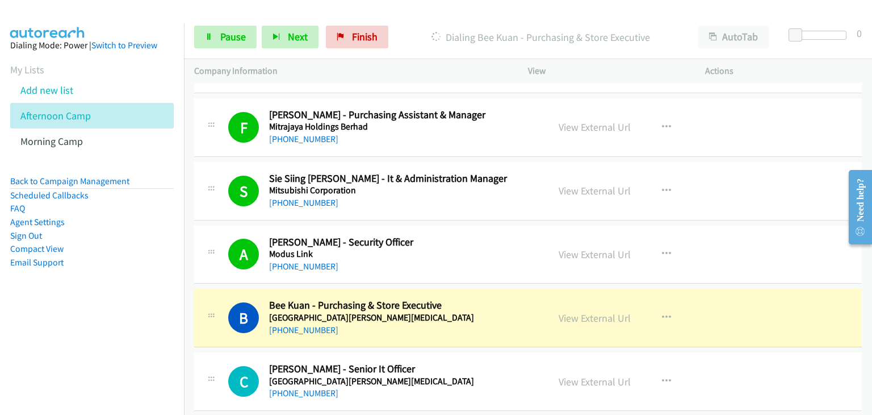
click at [211, 248] on icon at bounding box center [211, 251] width 14 height 6
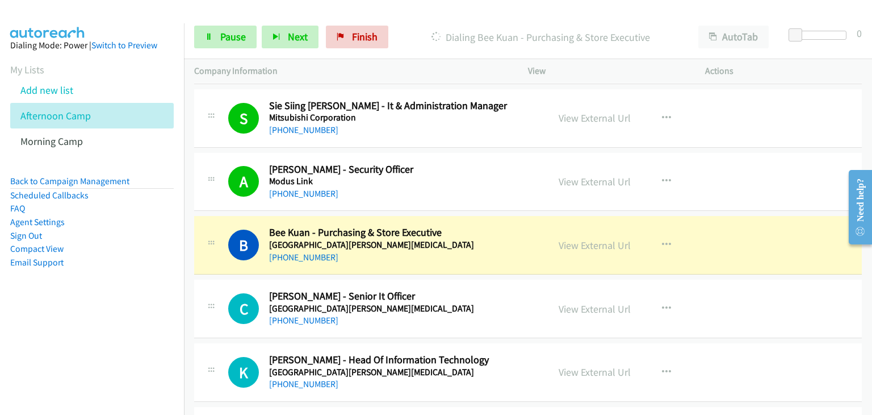
scroll to position [7441, 0]
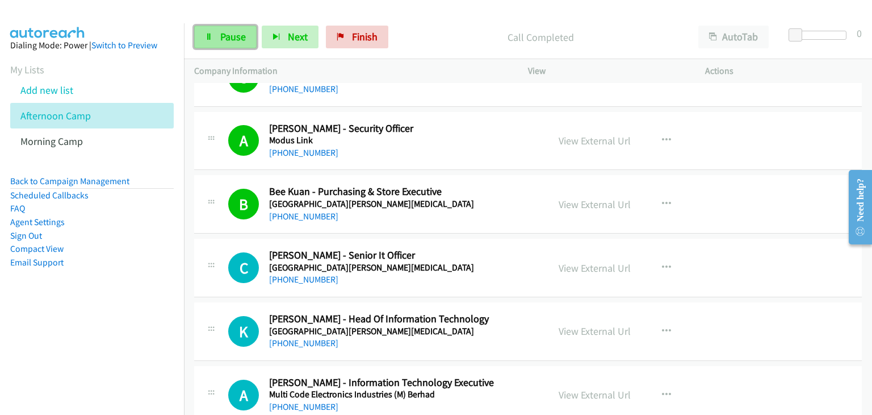
click at [227, 43] on link "Pause" at bounding box center [225, 37] width 62 height 23
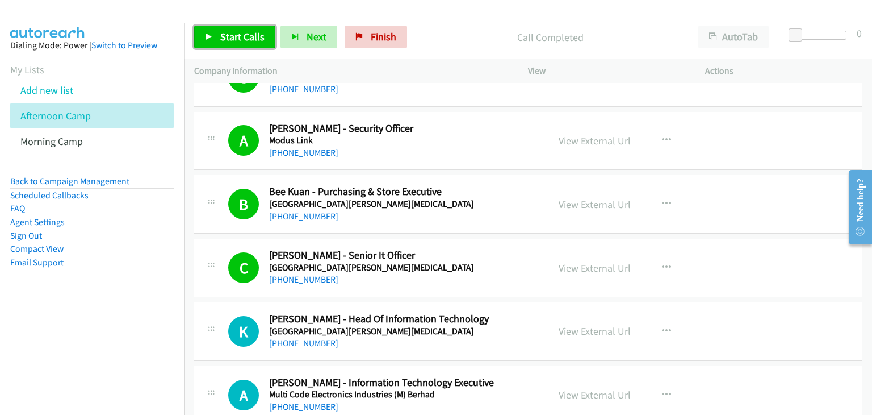
click at [234, 36] on span "Start Calls" at bounding box center [242, 36] width 44 height 13
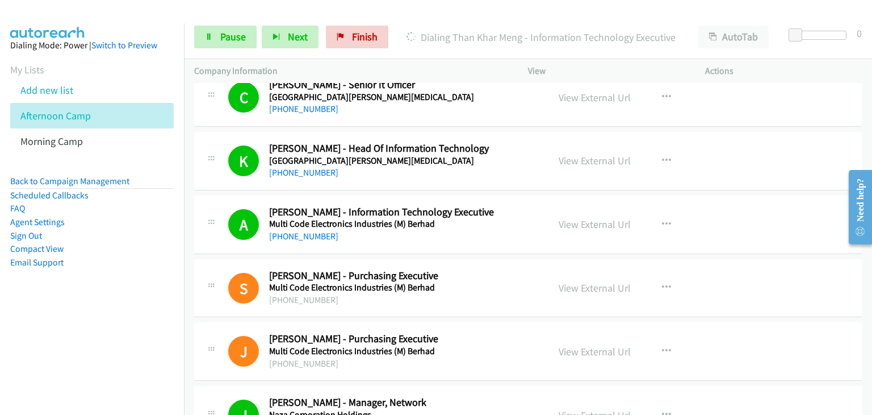
scroll to position [7839, 0]
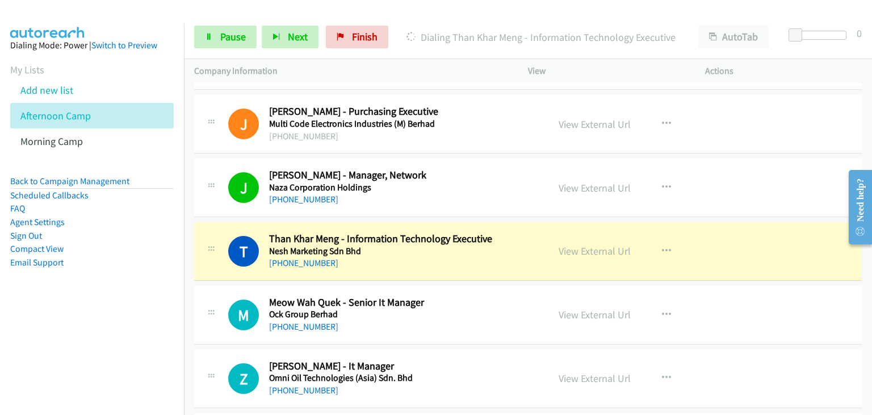
drag, startPoint x: 228, startPoint y: 265, endPoint x: 236, endPoint y: 262, distance: 8.3
click at [228, 265] on div "T Callback Scheduled Than Khar Meng - Information Technology Executive Nesh Mar…" at bounding box center [528, 251] width 668 height 59
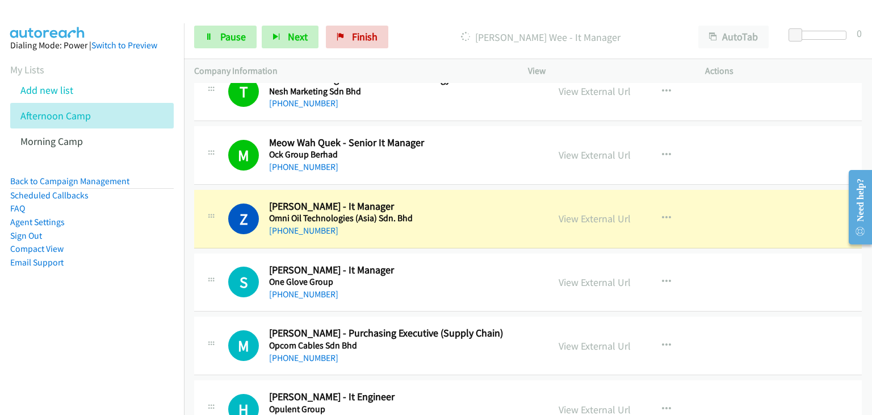
scroll to position [8066, 0]
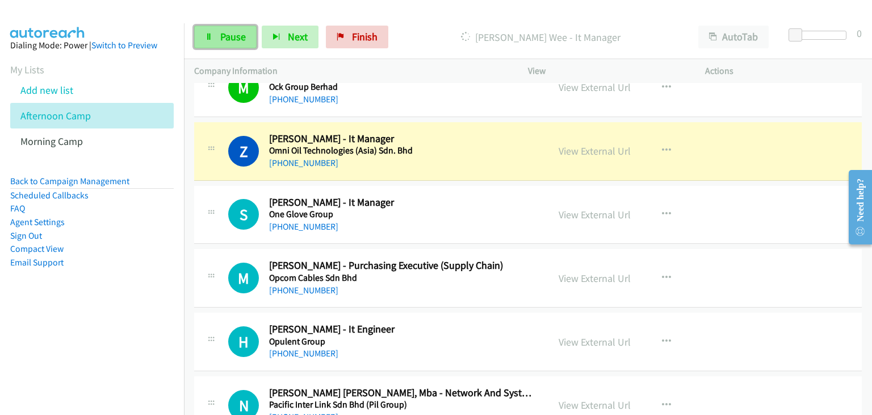
click at [211, 34] on icon at bounding box center [209, 38] width 8 height 8
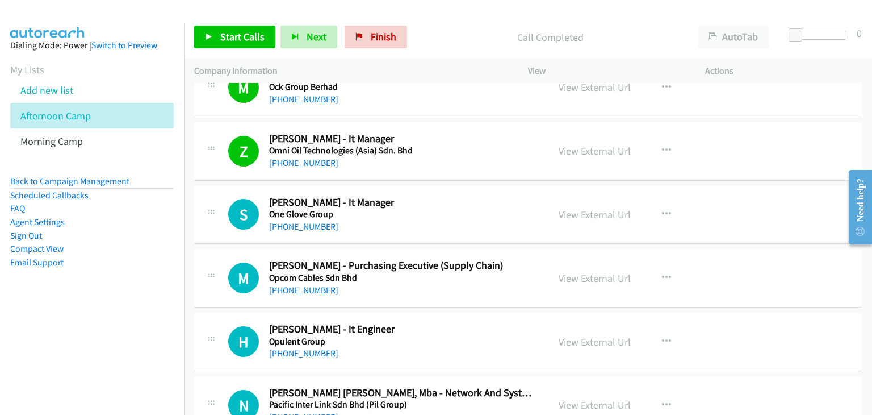
click at [200, 52] on div "Start Calls Pause Next Finish Call Completed AutoTab AutoTab 0" at bounding box center [528, 37] width 688 height 44
click at [214, 39] on link "Start Calls" at bounding box center [234, 37] width 81 height 23
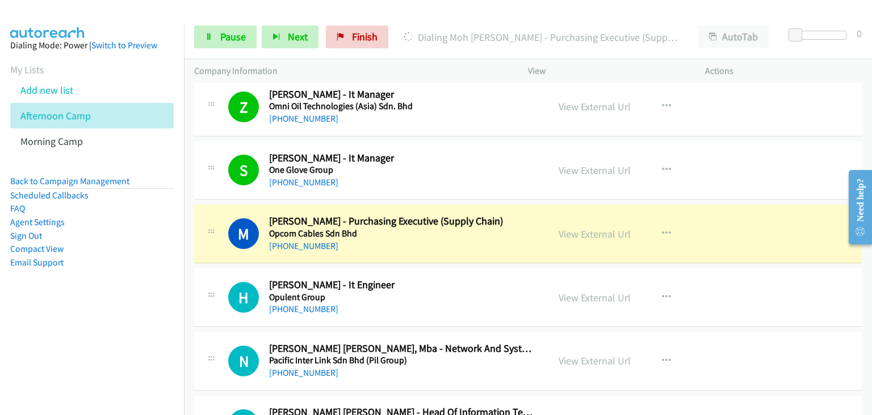
scroll to position [8123, 0]
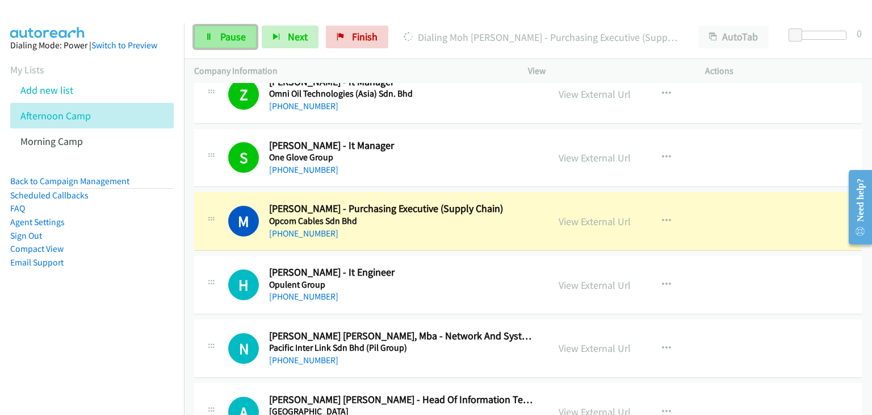
click at [229, 39] on span "Pause" at bounding box center [233, 36] width 26 height 13
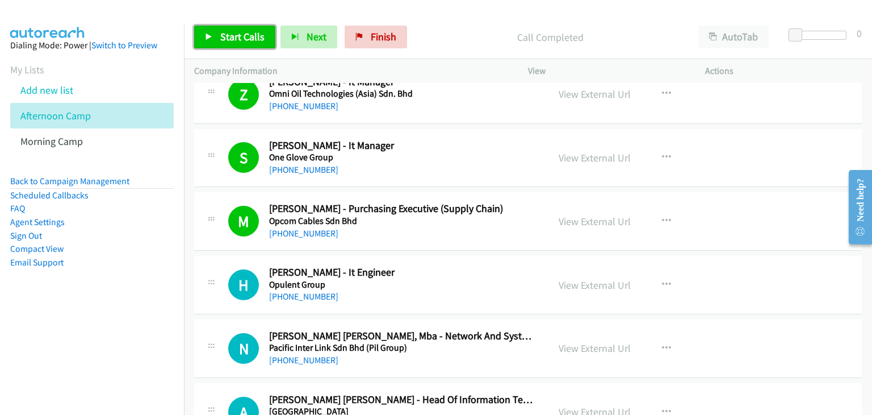
click at [239, 35] on span "Start Calls" at bounding box center [242, 36] width 44 height 13
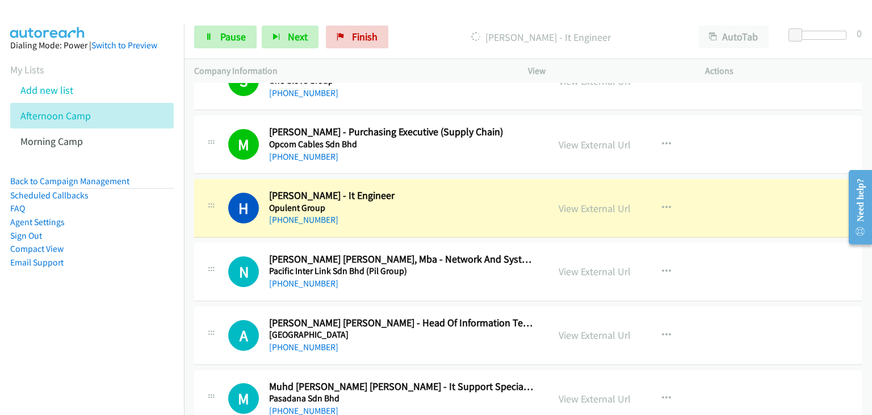
scroll to position [8180, 0]
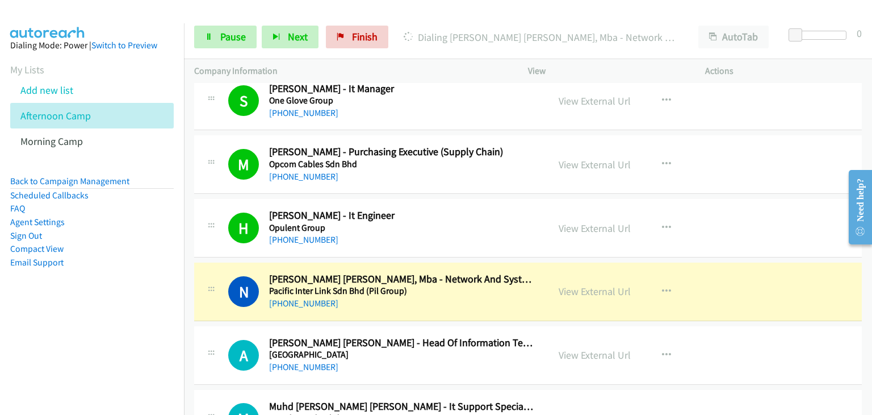
click at [238, 260] on td "N Callback Scheduled [PERSON_NAME] [PERSON_NAME], Mba - Network And System Engi…" at bounding box center [528, 292] width 688 height 64
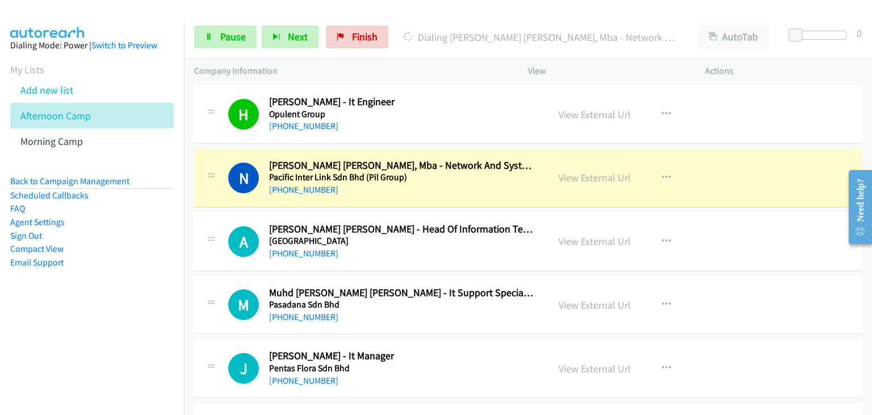
scroll to position [8350, 0]
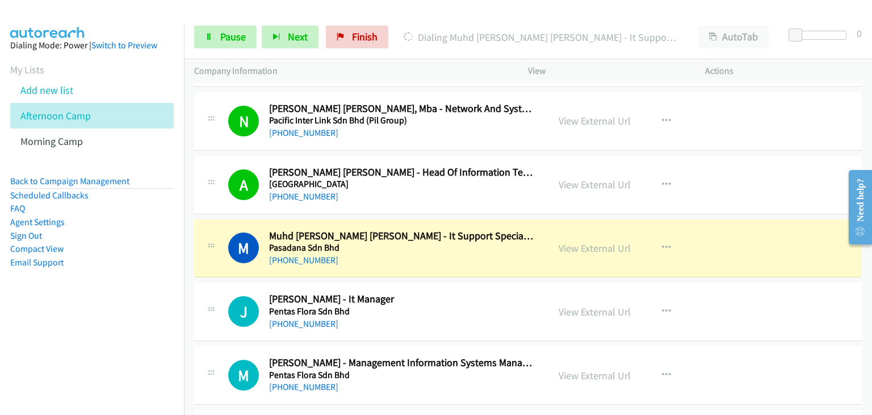
click at [191, 216] on td "M Callback Scheduled Muhd [PERSON_NAME] [PERSON_NAME] - It Support Specialist P…" at bounding box center [528, 248] width 688 height 64
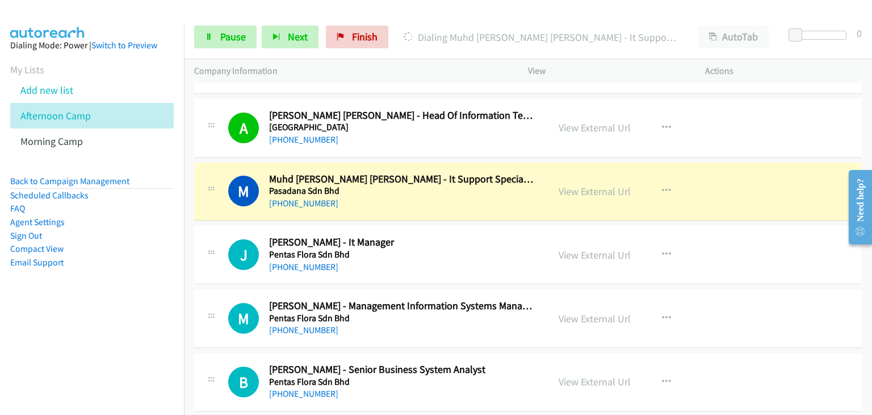
scroll to position [8464, 0]
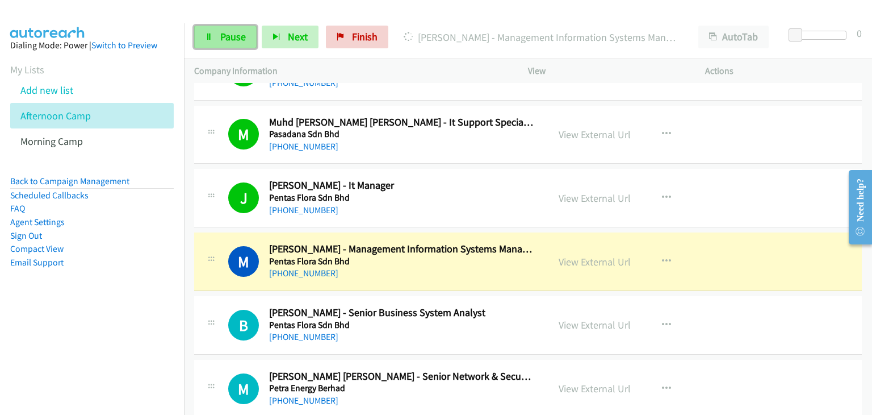
click at [204, 28] on link "Pause" at bounding box center [225, 37] width 62 height 23
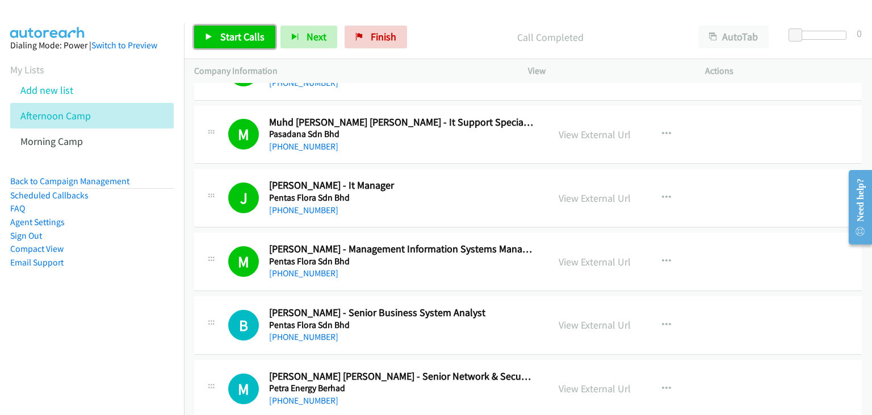
click at [229, 35] on span "Start Calls" at bounding box center [242, 36] width 44 height 13
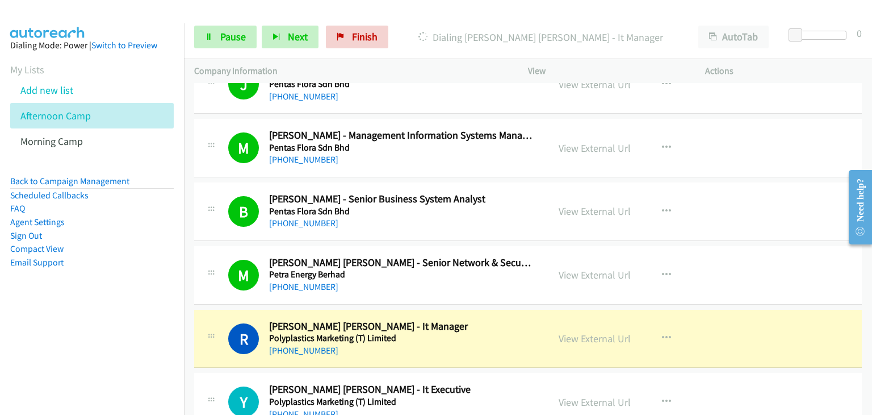
scroll to position [8691, 0]
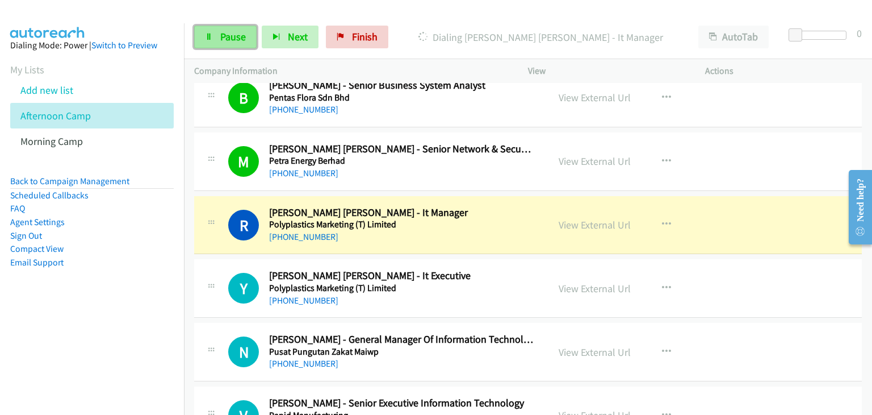
click at [209, 34] on icon at bounding box center [209, 38] width 8 height 8
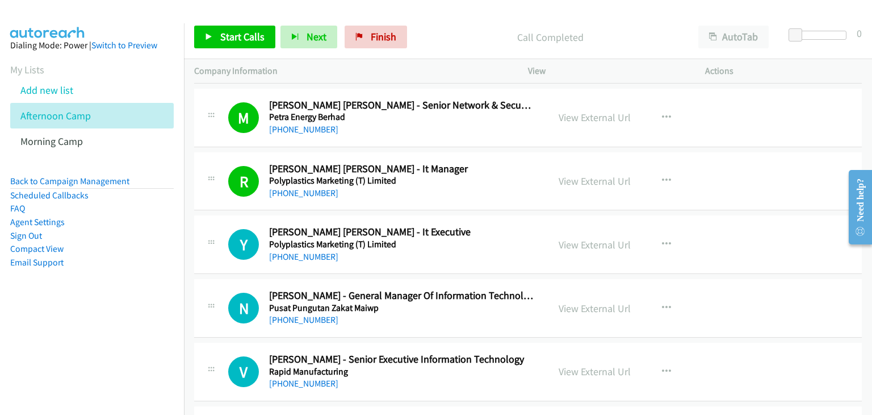
scroll to position [8748, 0]
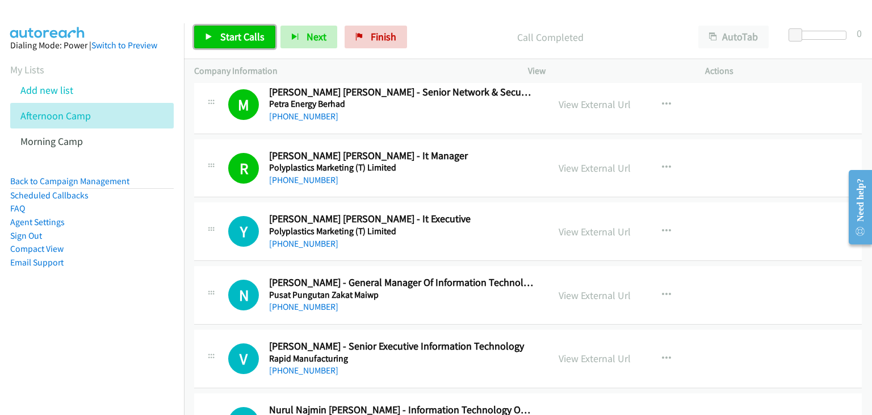
click at [223, 44] on link "Start Calls" at bounding box center [234, 37] width 81 height 23
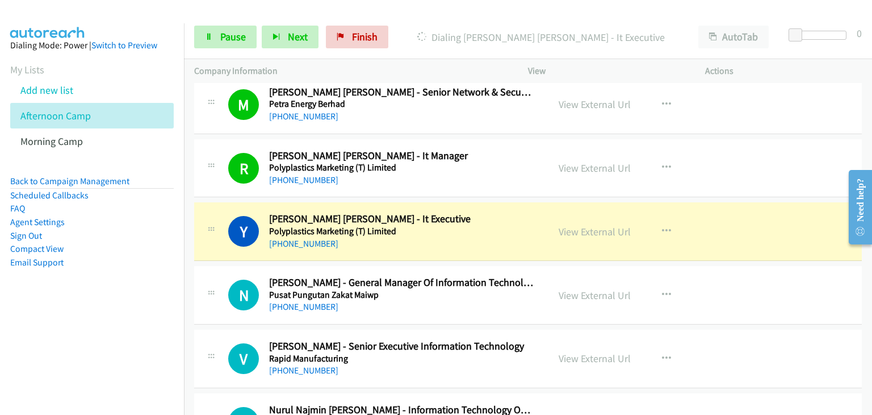
click at [224, 276] on div "N Callback Scheduled [PERSON_NAME] - General Manager Of Information Technology …" at bounding box center [371, 294] width 334 height 37
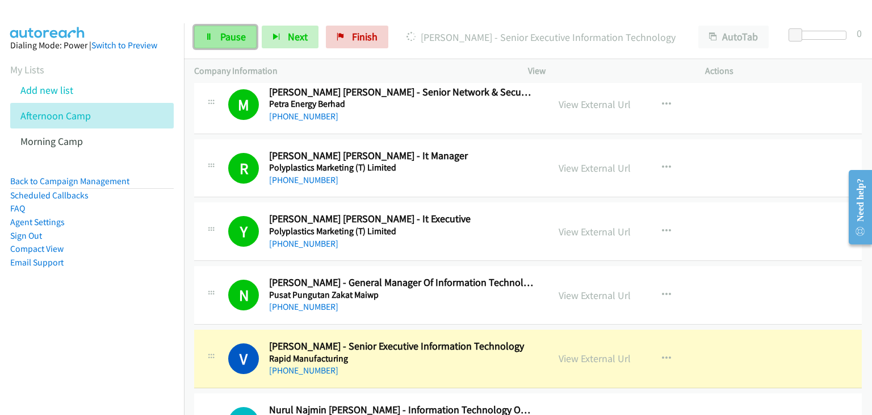
click at [216, 43] on link "Pause" at bounding box center [225, 37] width 62 height 23
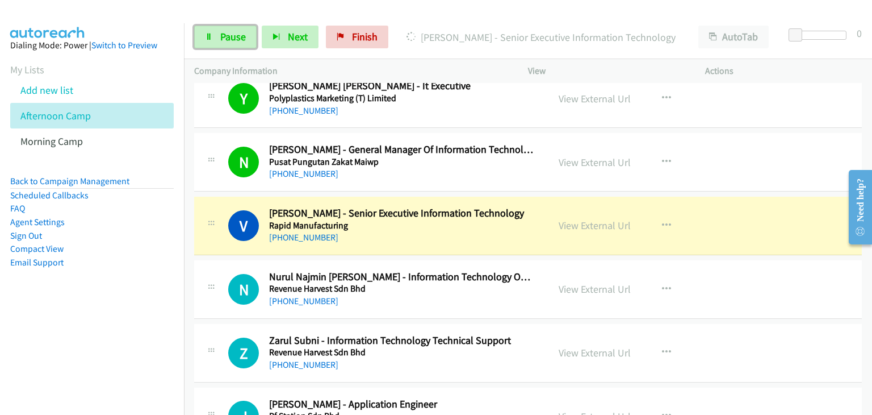
scroll to position [8918, 0]
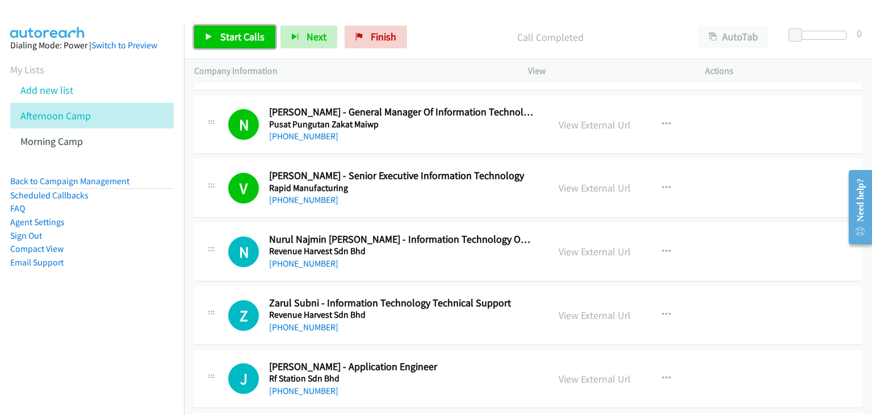
click at [237, 35] on span "Start Calls" at bounding box center [242, 36] width 44 height 13
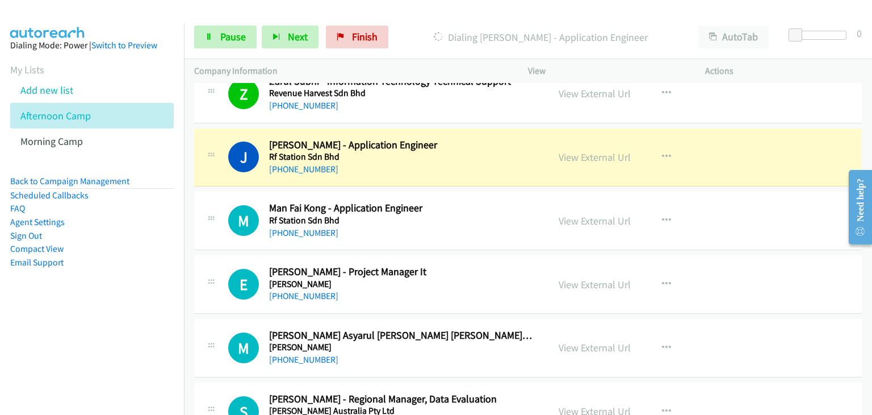
scroll to position [9145, 0]
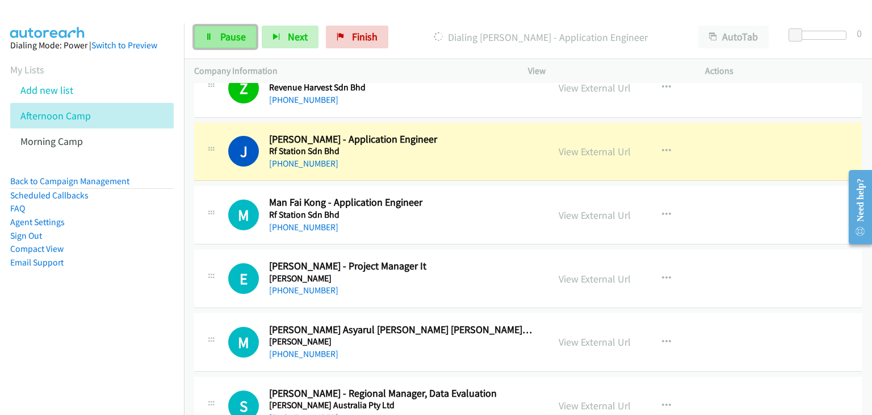
click at [226, 40] on span "Pause" at bounding box center [233, 36] width 26 height 13
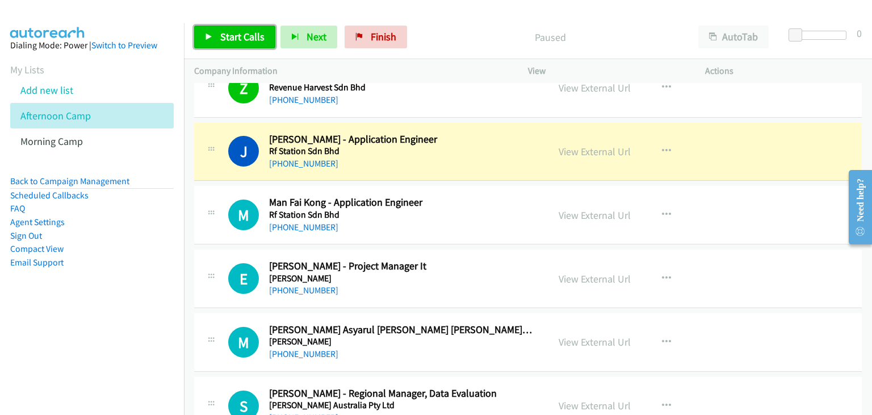
click at [253, 45] on link "Start Calls" at bounding box center [234, 37] width 81 height 23
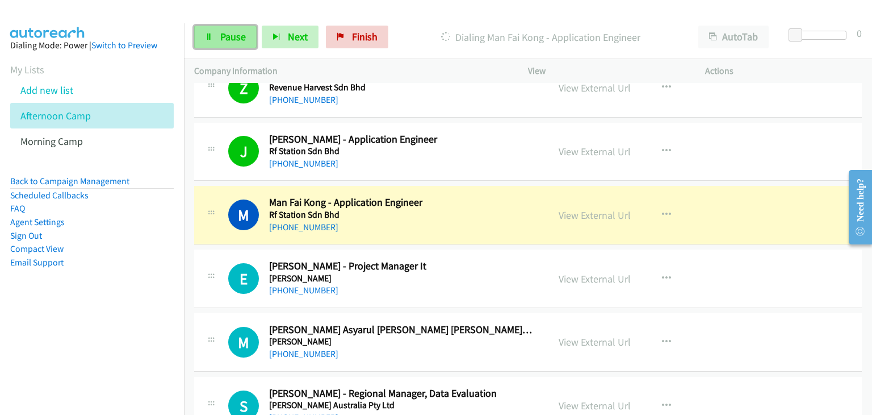
click at [215, 35] on link "Pause" at bounding box center [225, 37] width 62 height 23
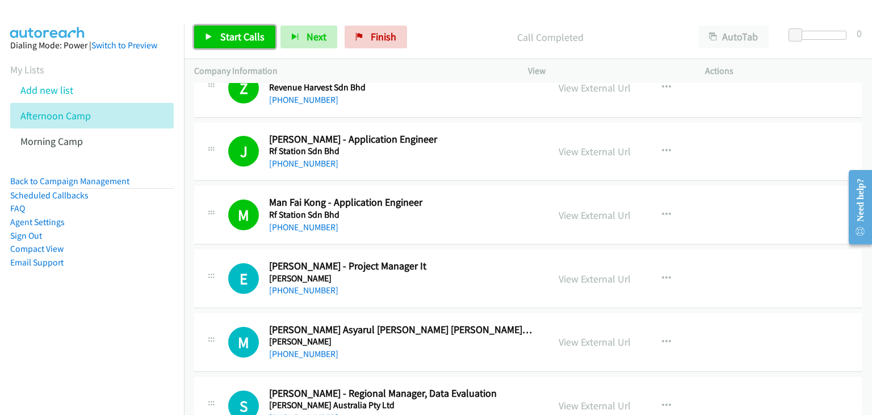
click at [215, 32] on link "Start Calls" at bounding box center [234, 37] width 81 height 23
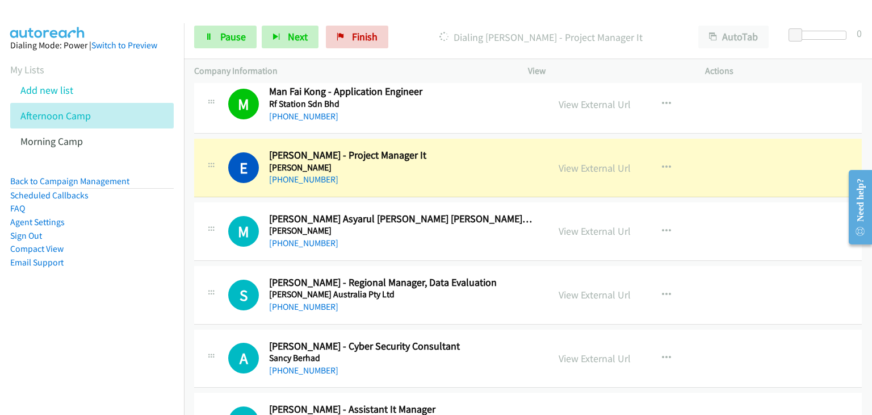
scroll to position [9259, 0]
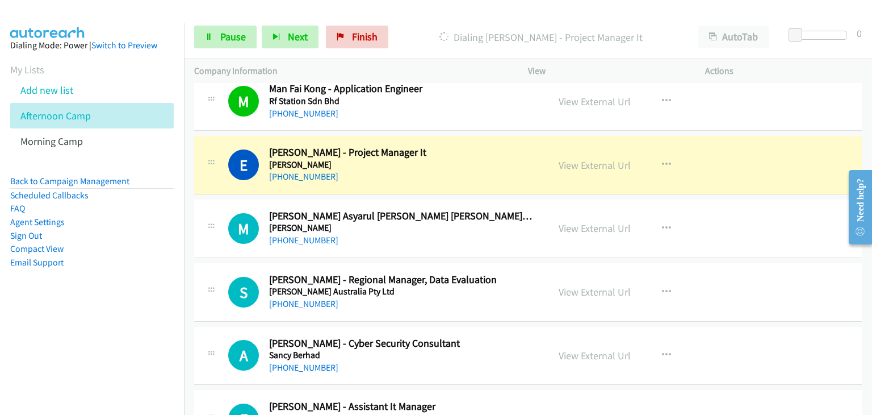
click at [241, 210] on div "M Callback Scheduled [PERSON_NAME] Asyarul [PERSON_NAME] [PERSON_NAME] - Inform…" at bounding box center [383, 228] width 310 height 37
drag, startPoint x: 598, startPoint y: 148, endPoint x: 616, endPoint y: 151, distance: 18.4
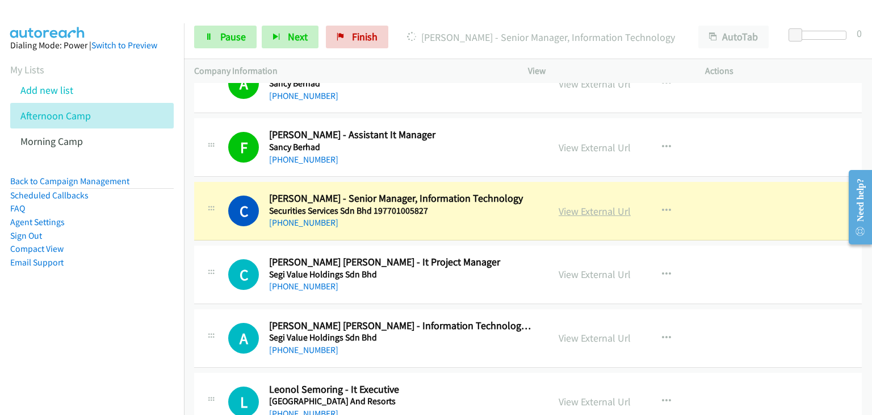
scroll to position [9543, 0]
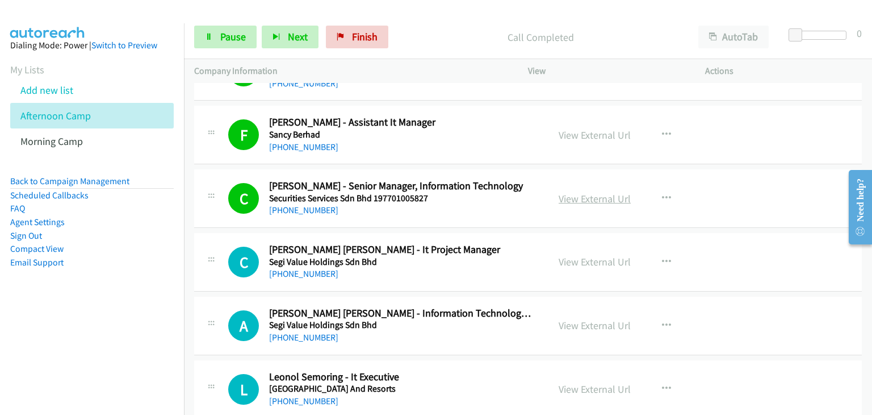
drag, startPoint x: 606, startPoint y: 178, endPoint x: 618, endPoint y: 181, distance: 12.3
click at [642, 193] on div "View External Url View External Url Schedule/Manage Callback Start Calls Here R…" at bounding box center [642, 197] width 187 height 37
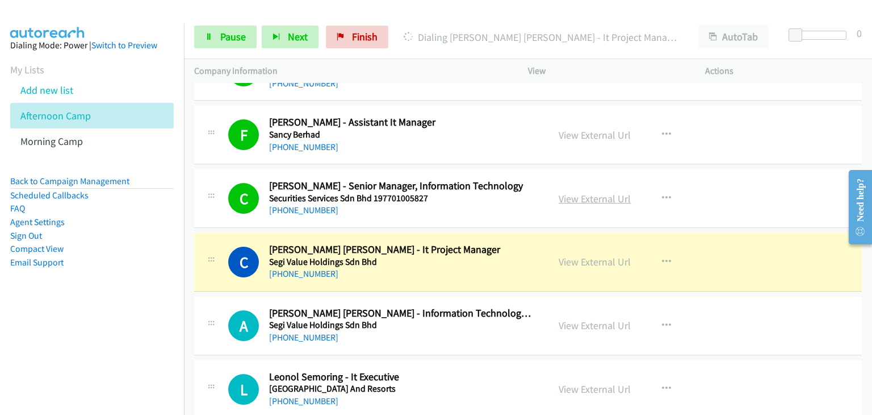
drag, startPoint x: 587, startPoint y: 173, endPoint x: 600, endPoint y: 186, distance: 18.9
click at [210, 37] on icon at bounding box center [209, 38] width 8 height 8
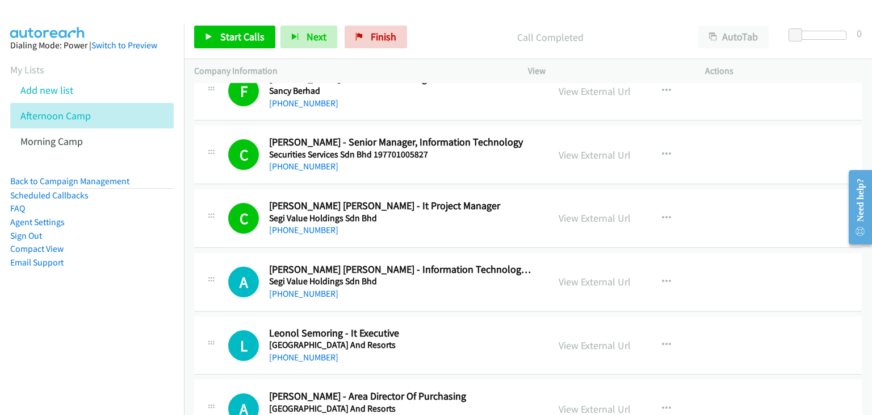
scroll to position [9600, 0]
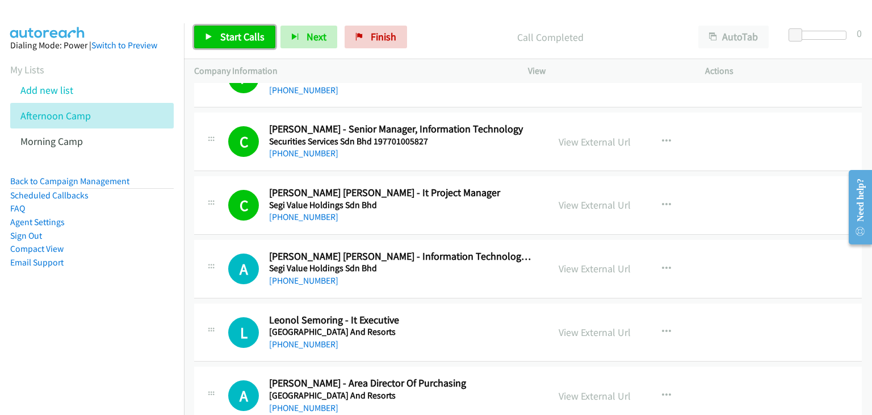
click at [261, 43] on span "Start Calls" at bounding box center [242, 36] width 44 height 13
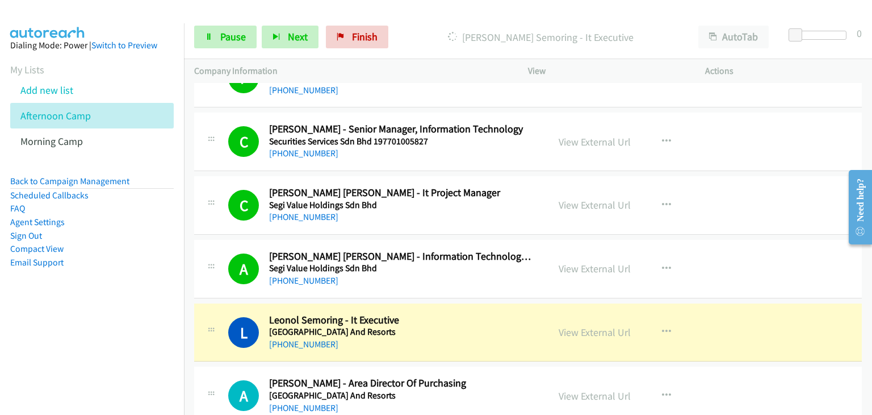
scroll to position [9770, 0]
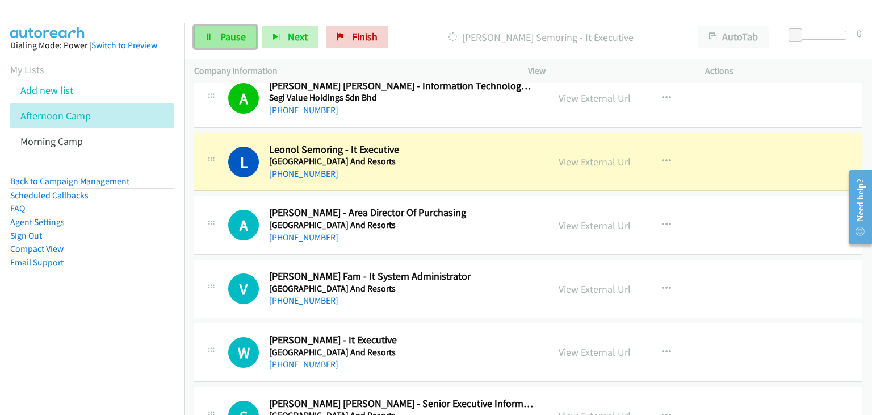
click at [199, 37] on link "Pause" at bounding box center [225, 37] width 62 height 23
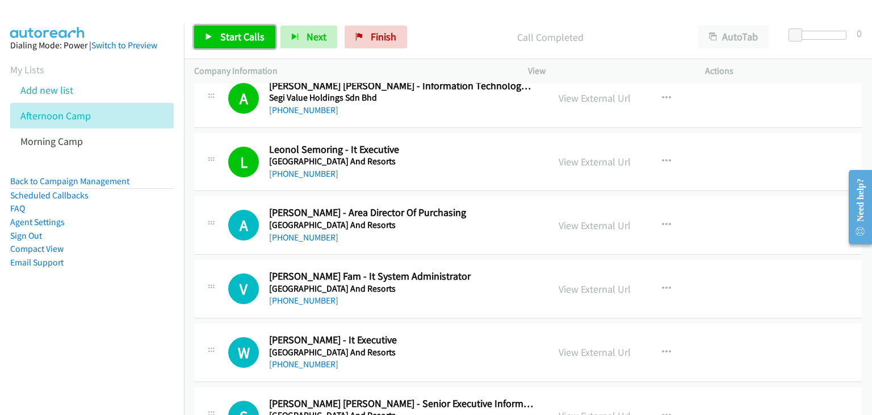
click at [248, 32] on span "Start Calls" at bounding box center [242, 36] width 44 height 13
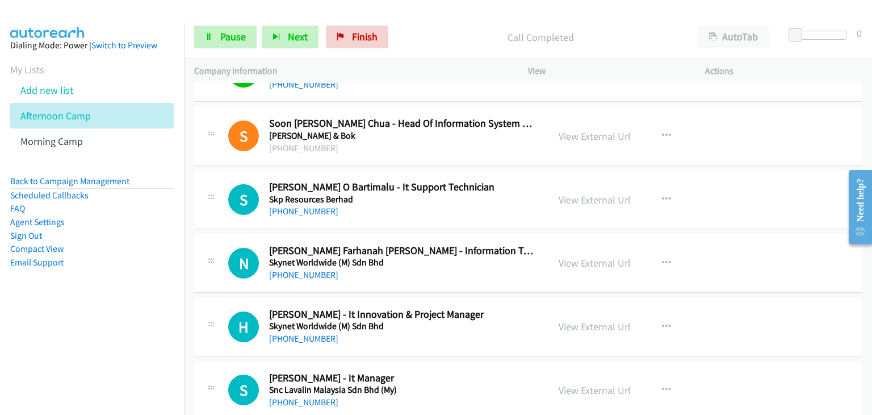
scroll to position [10281, 0]
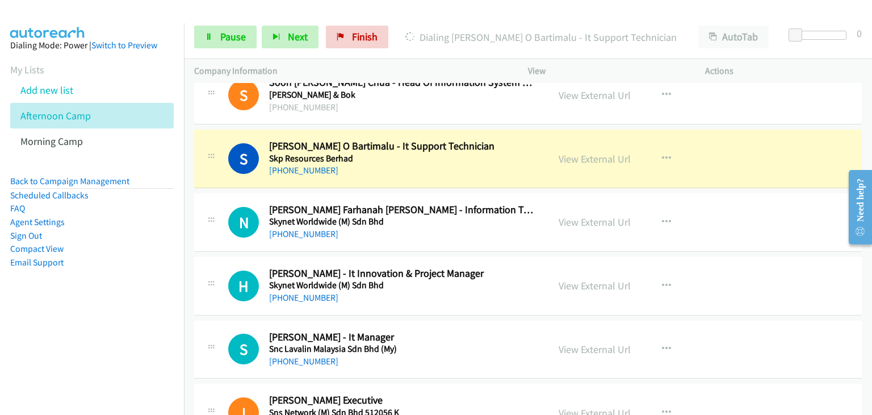
drag, startPoint x: 211, startPoint y: 171, endPoint x: 228, endPoint y: 179, distance: 19.1
click at [226, 30] on link "Pause" at bounding box center [225, 37] width 62 height 23
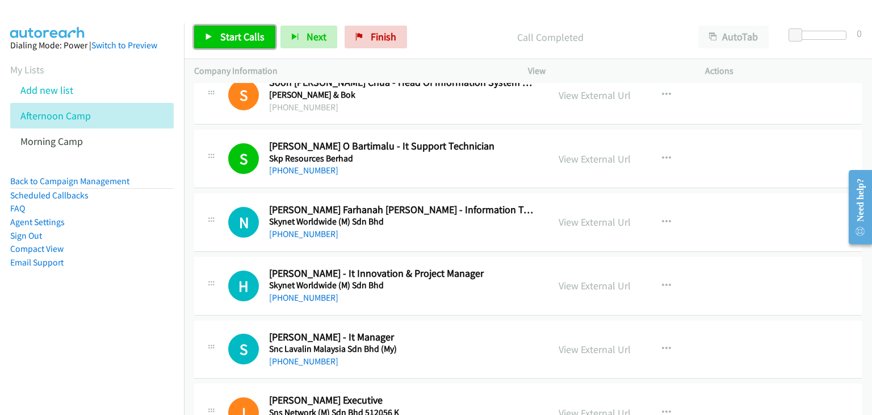
click at [218, 34] on link "Start Calls" at bounding box center [234, 37] width 81 height 23
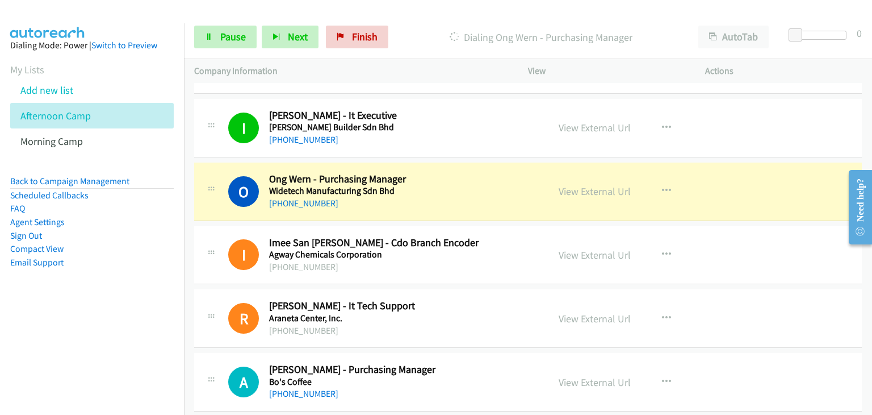
scroll to position [11077, 0]
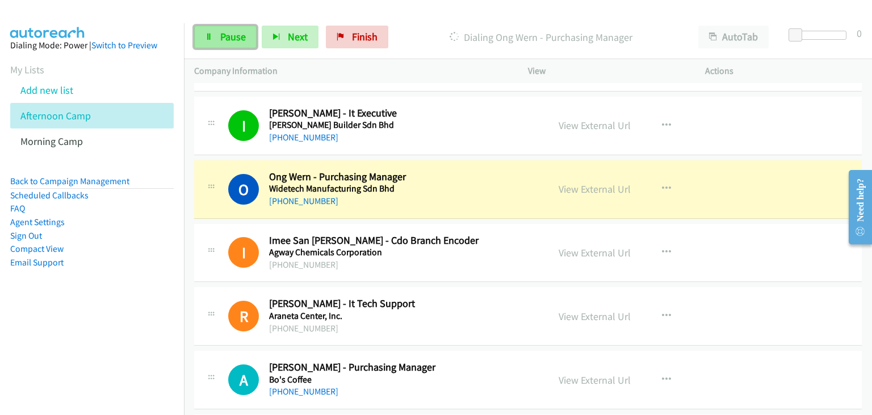
click at [209, 30] on link "Pause" at bounding box center [225, 37] width 62 height 23
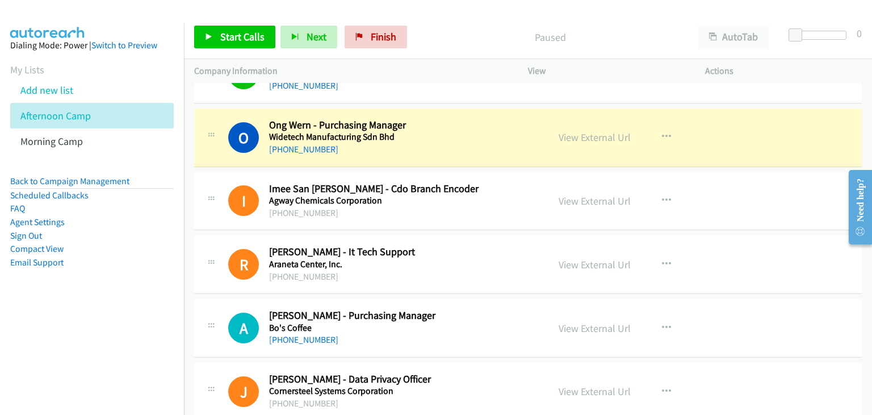
scroll to position [11190, 0]
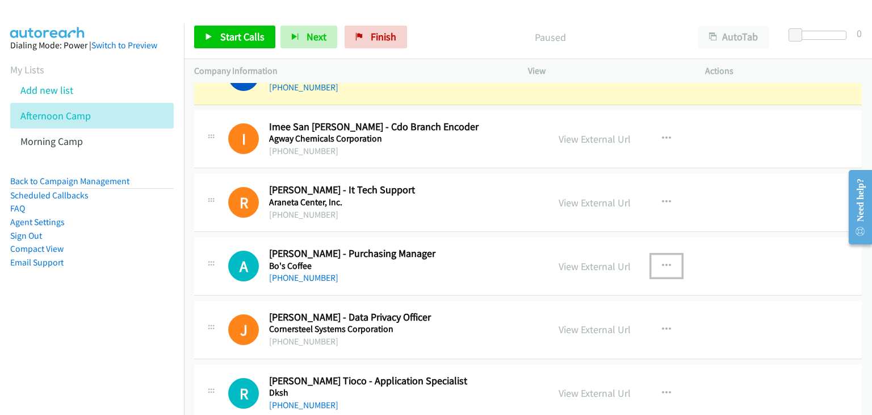
click at [663, 261] on icon "button" at bounding box center [666, 265] width 9 height 9
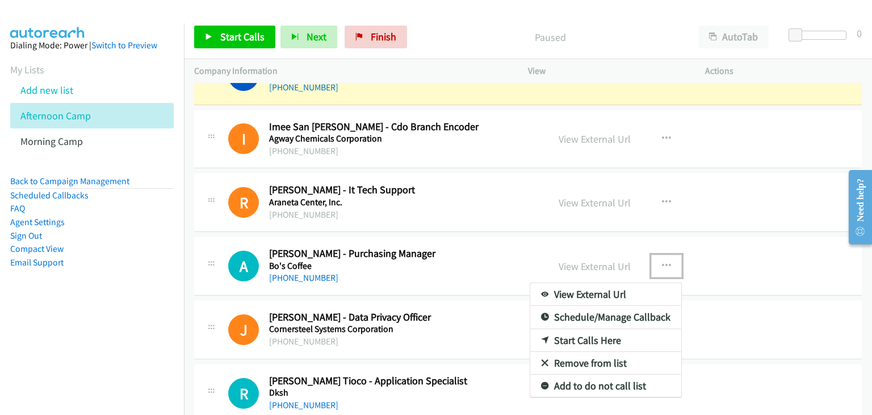
click at [598, 352] on link "Remove from list" at bounding box center [606, 363] width 151 height 23
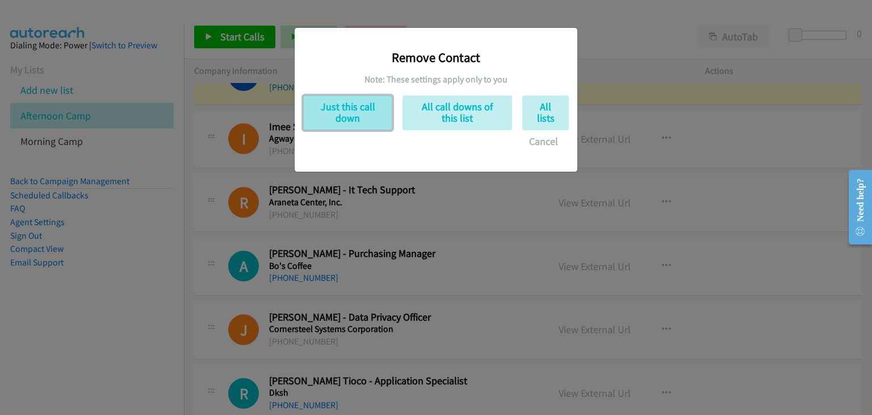
click at [331, 110] on button "Just this call down" at bounding box center [347, 112] width 89 height 35
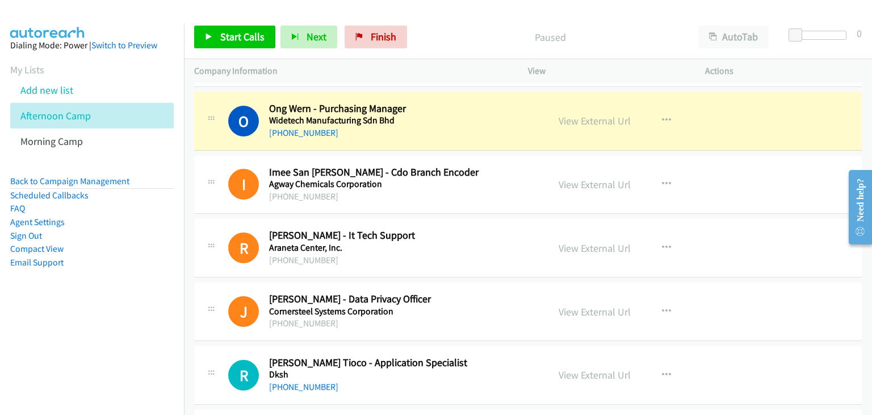
scroll to position [11133, 0]
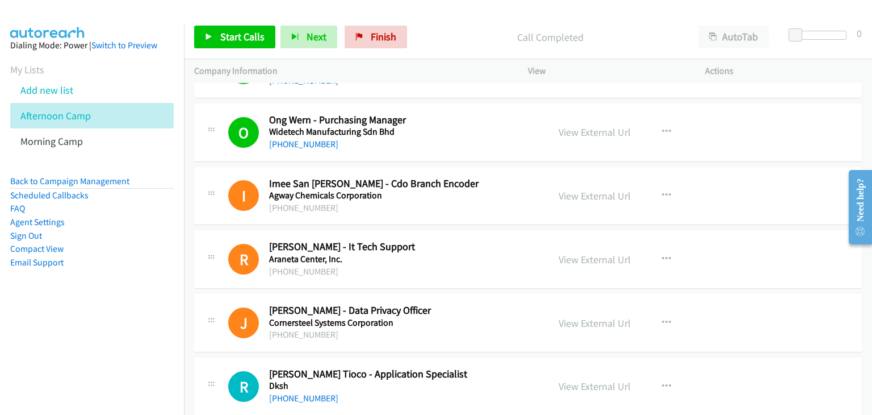
click at [187, 135] on td "O Callback Scheduled Ong Wern - Purchasing Manager Widetech Manufacturing Sdn B…" at bounding box center [528, 133] width 688 height 64
click at [671, 120] on button "button" at bounding box center [667, 131] width 31 height 23
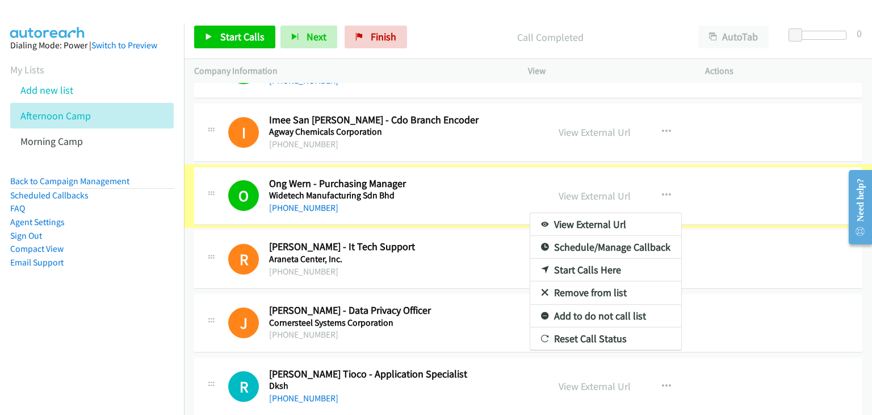
scroll to position [11070, 0]
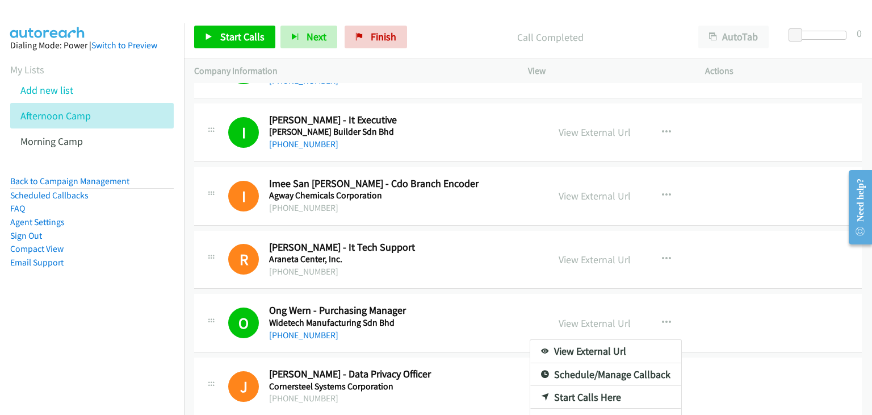
click at [609, 408] on link "Remove from list" at bounding box center [606, 419] width 151 height 23
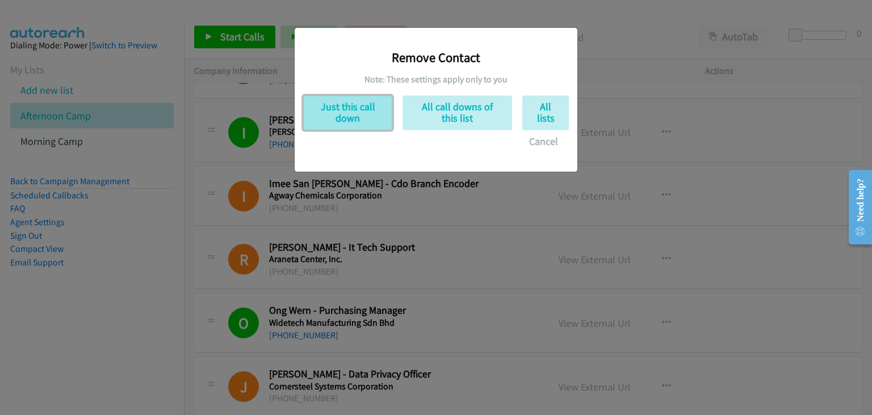
click at [334, 115] on button "Just this call down" at bounding box center [347, 112] width 89 height 35
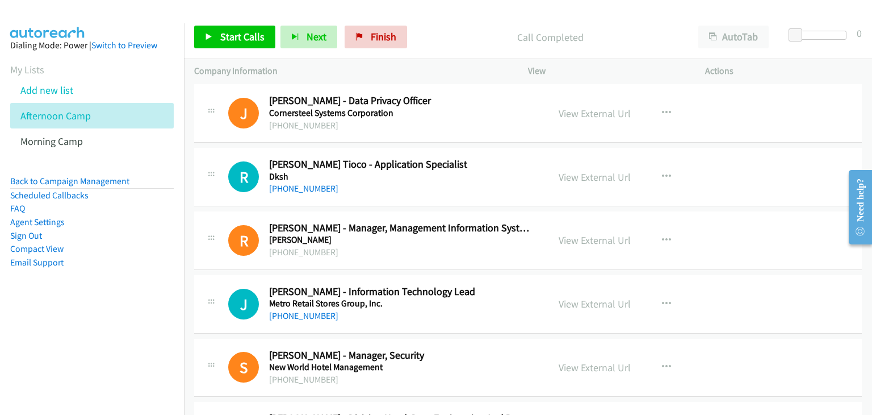
scroll to position [11297, 0]
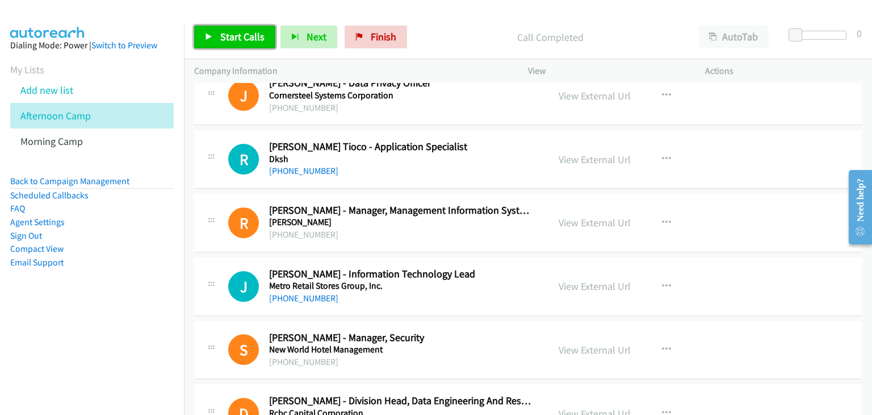
click at [238, 38] on span "Start Calls" at bounding box center [242, 36] width 44 height 13
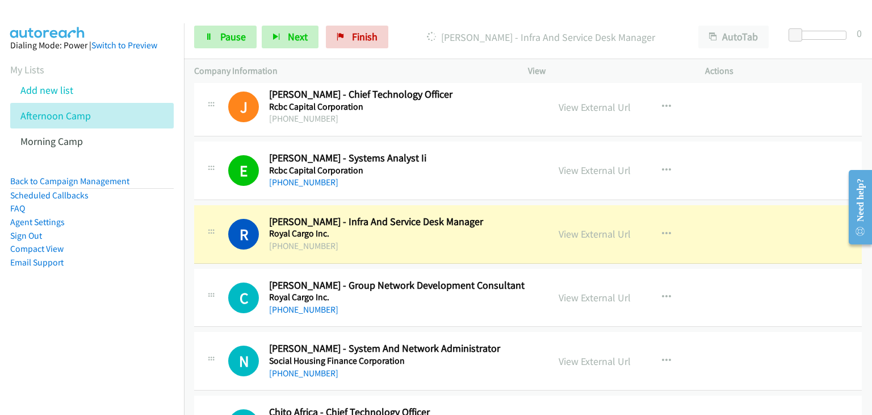
scroll to position [11695, 0]
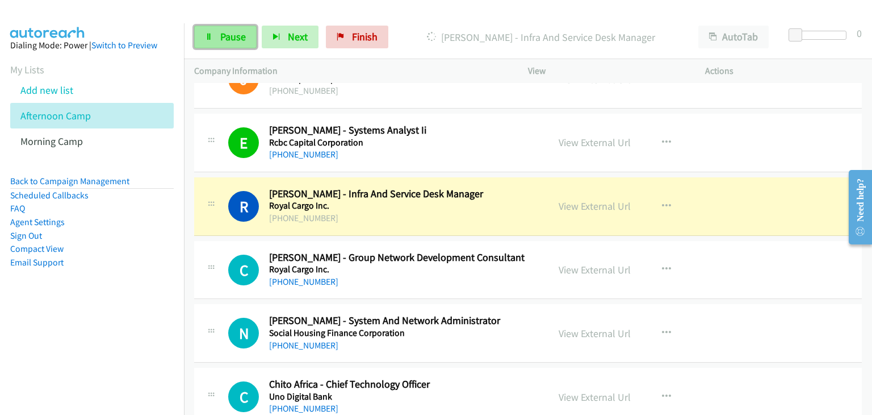
click at [224, 32] on span "Pause" at bounding box center [233, 36] width 26 height 13
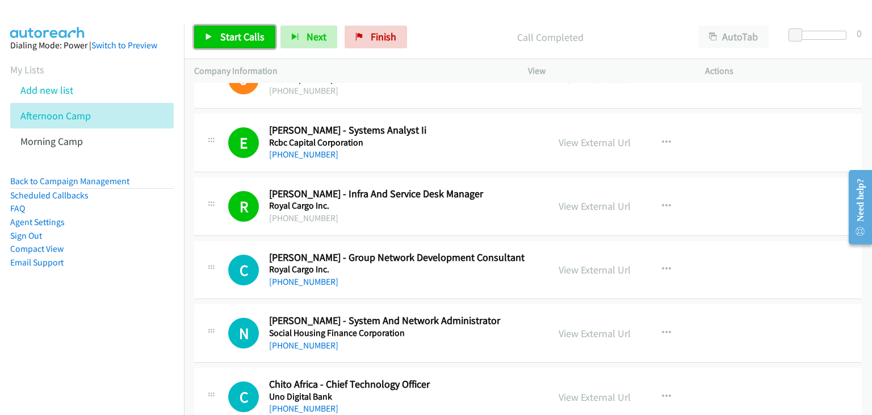
drag, startPoint x: 225, startPoint y: 39, endPoint x: 510, endPoint y: 99, distance: 291.4
click at [225, 39] on span "Start Calls" at bounding box center [242, 36] width 44 height 13
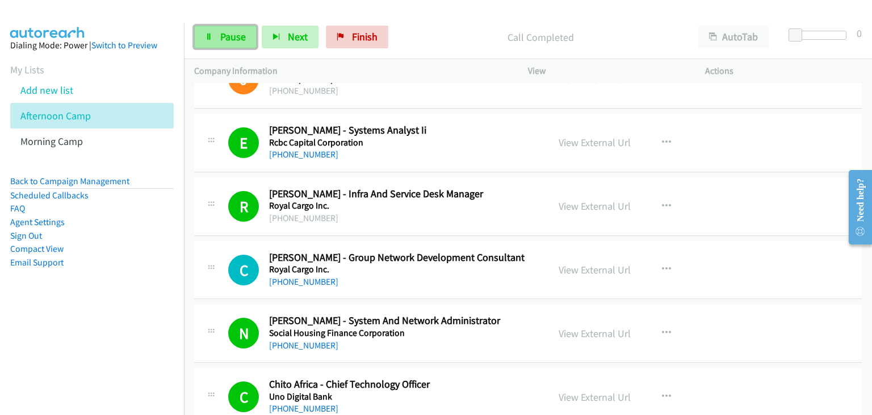
click at [220, 41] on span "Pause" at bounding box center [233, 36] width 26 height 13
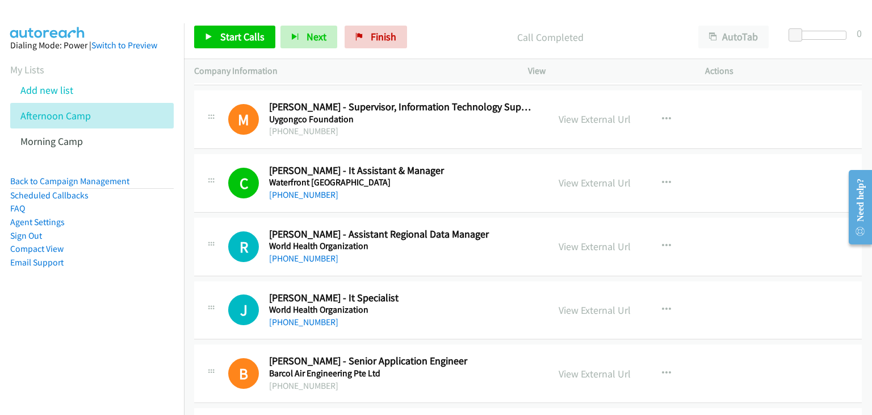
scroll to position [12092, 0]
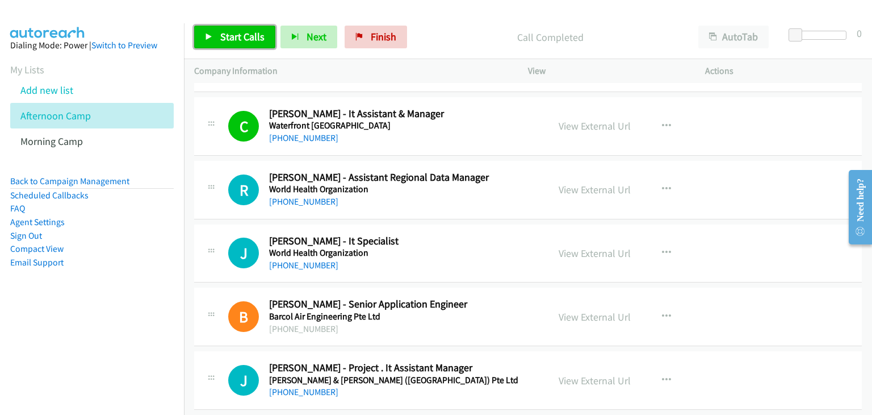
click at [221, 37] on span "Start Calls" at bounding box center [242, 36] width 44 height 13
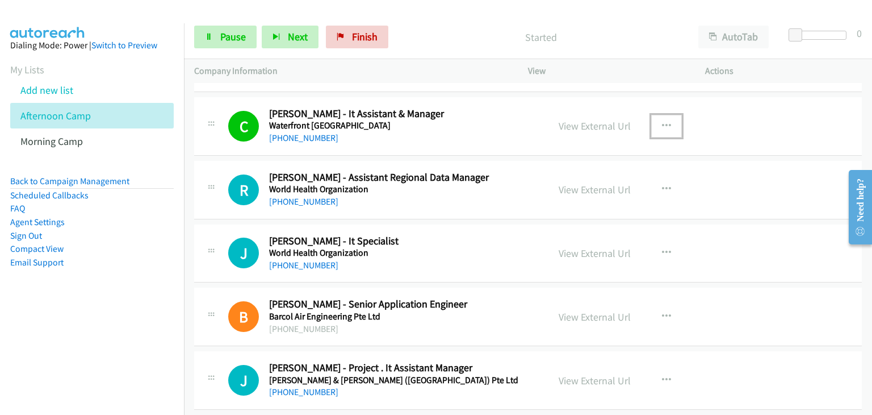
click at [666, 115] on button "button" at bounding box center [667, 126] width 31 height 23
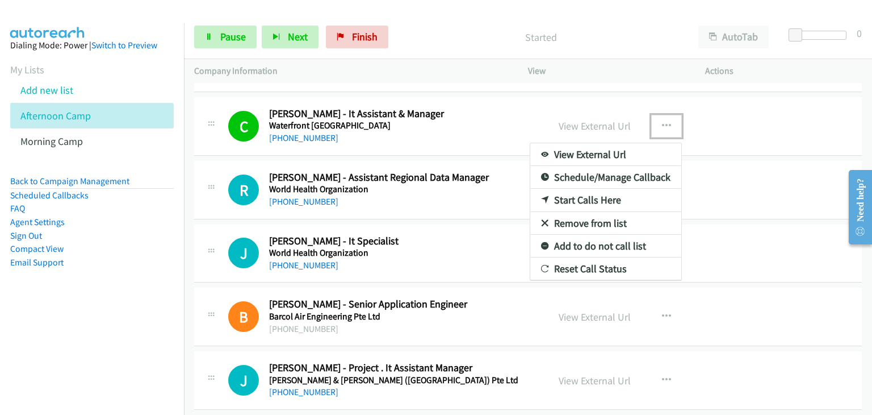
click at [600, 212] on link "Remove from list" at bounding box center [606, 223] width 151 height 23
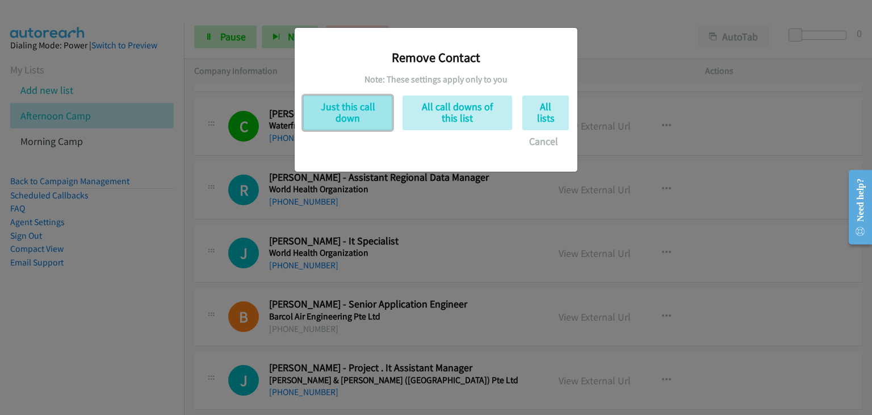
click at [351, 121] on button "Just this call down" at bounding box center [347, 112] width 89 height 35
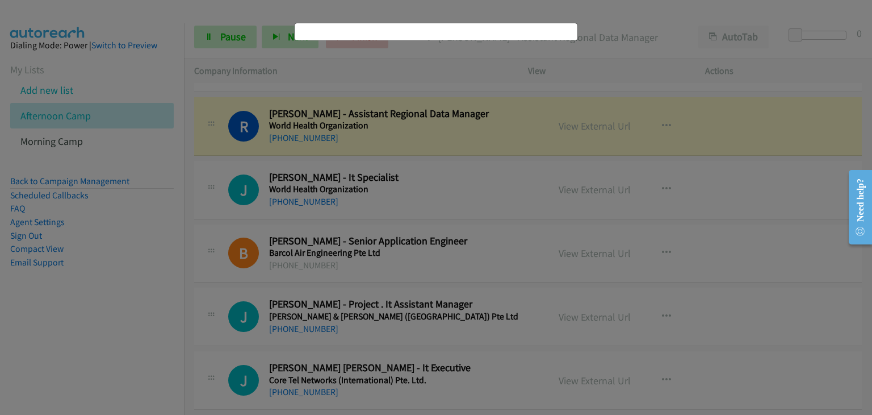
scroll to position [12029, 0]
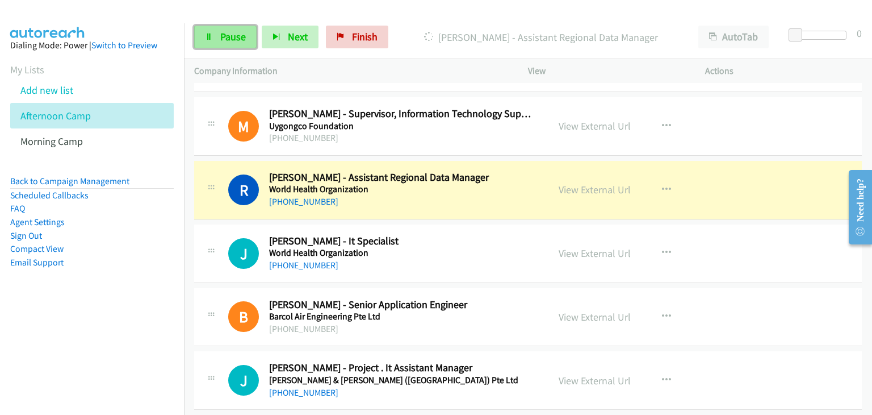
click at [207, 35] on icon at bounding box center [209, 38] width 8 height 8
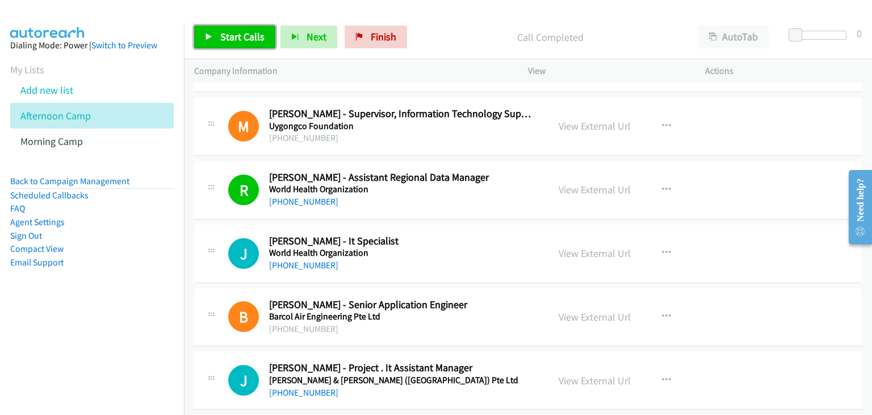
click at [234, 39] on span "Start Calls" at bounding box center [242, 36] width 44 height 13
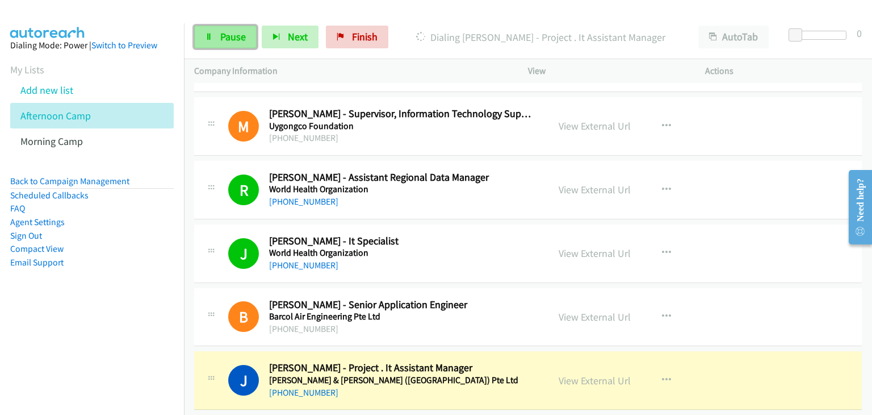
click at [199, 40] on link "Pause" at bounding box center [225, 37] width 62 height 23
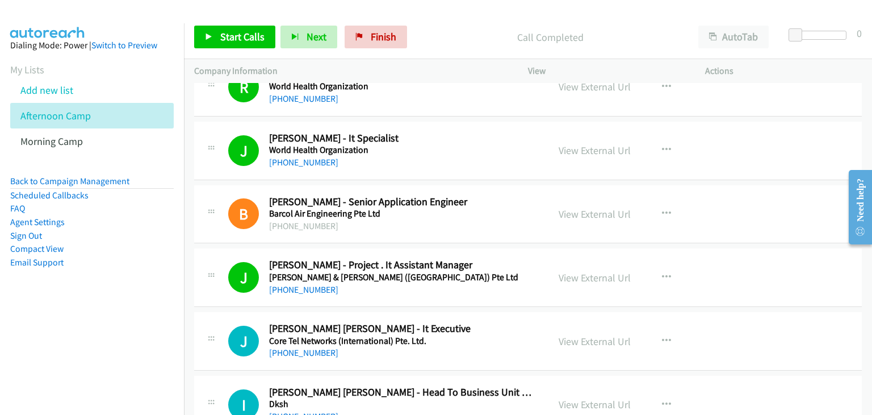
scroll to position [12199, 0]
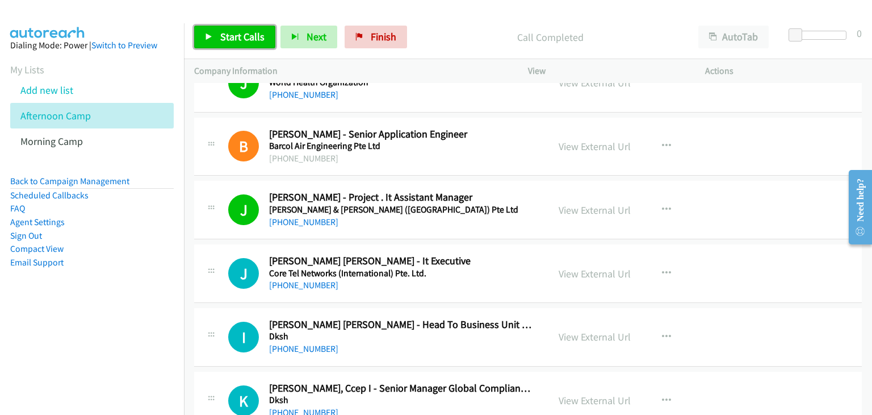
click at [237, 39] on span "Start Calls" at bounding box center [242, 36] width 44 height 13
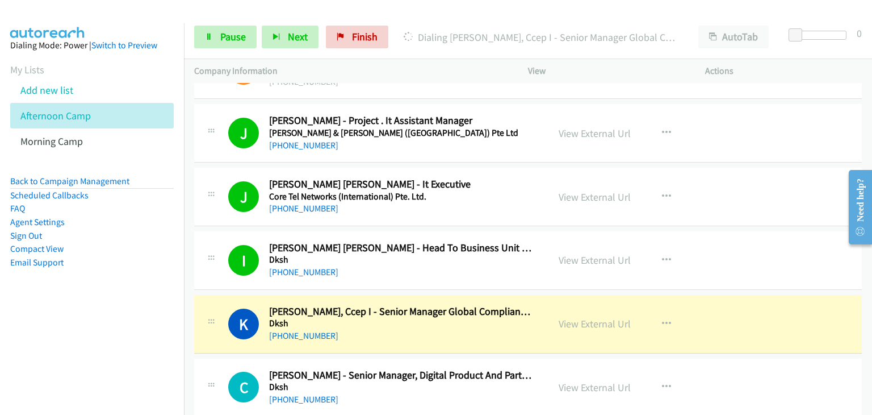
scroll to position [12369, 0]
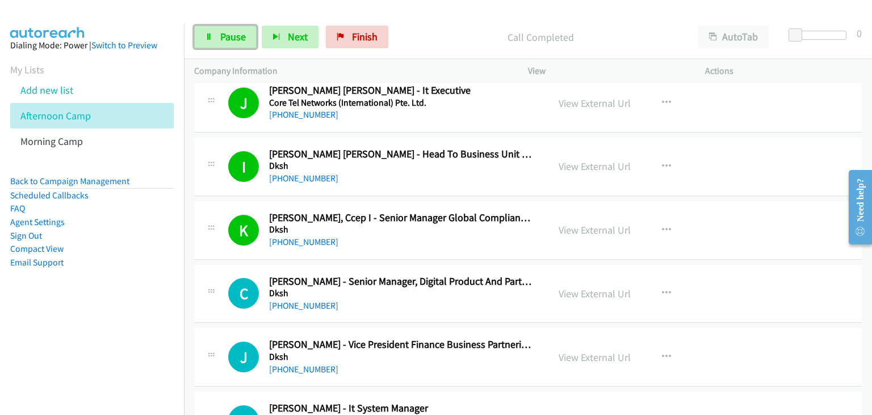
drag, startPoint x: 232, startPoint y: 32, endPoint x: 232, endPoint y: 59, distance: 26.1
click at [232, 32] on span "Pause" at bounding box center [233, 36] width 26 height 13
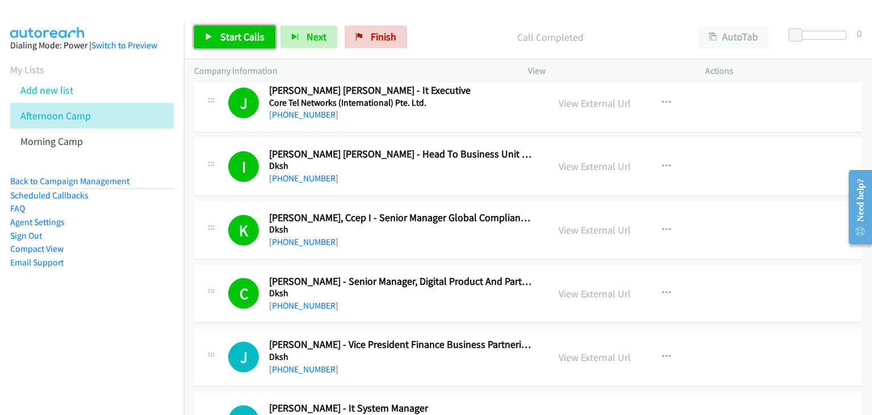
click at [236, 38] on span "Start Calls" at bounding box center [242, 36] width 44 height 13
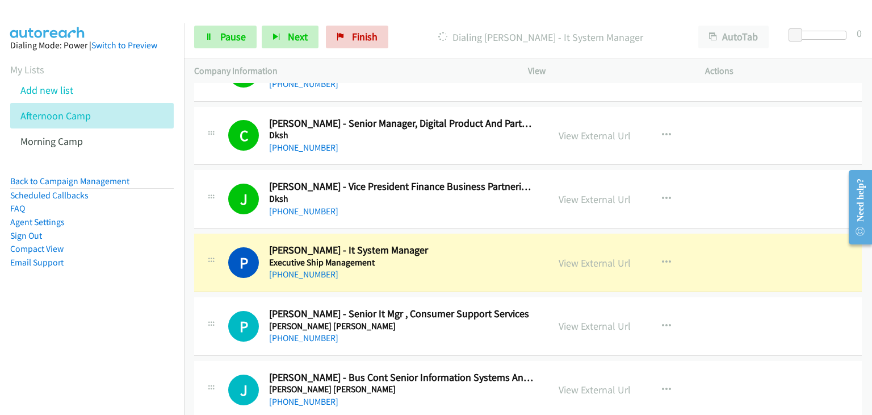
scroll to position [12540, 0]
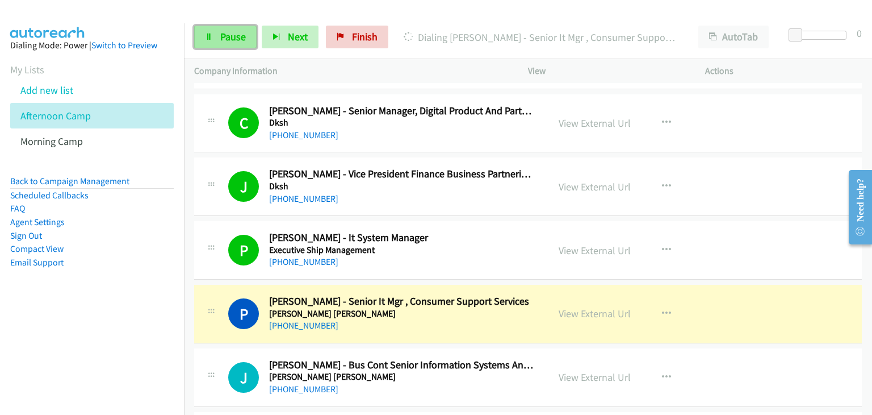
click at [243, 32] on span "Pause" at bounding box center [233, 36] width 26 height 13
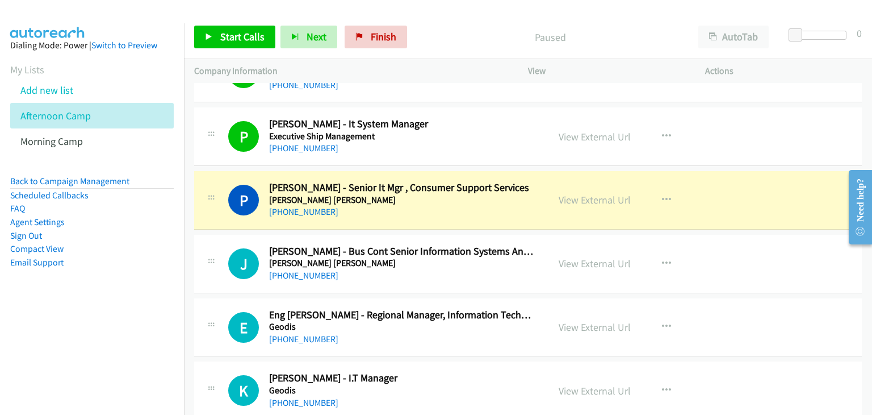
scroll to position [12653, 0]
